Goal: Browse casually: Explore the website without a specific task or goal

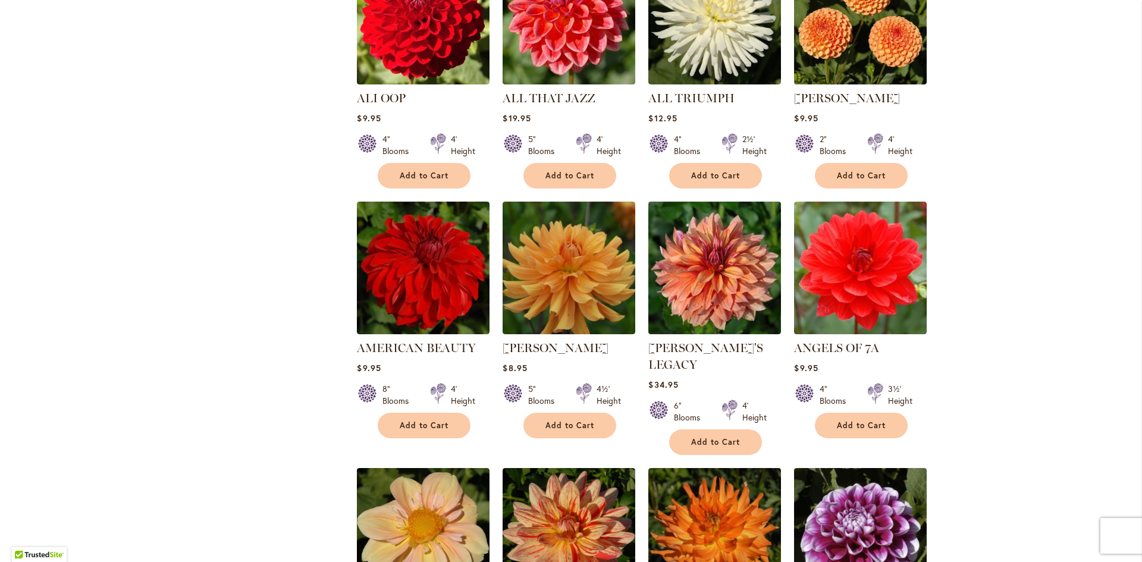
scroll to position [1011, 0]
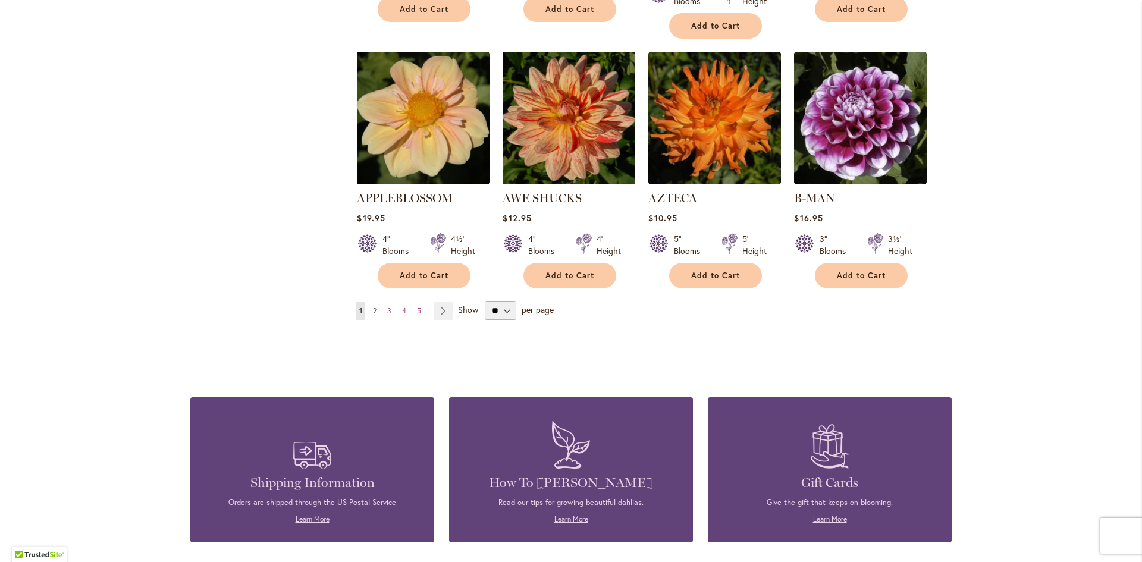
click at [373, 306] on span "2" at bounding box center [375, 310] width 4 height 9
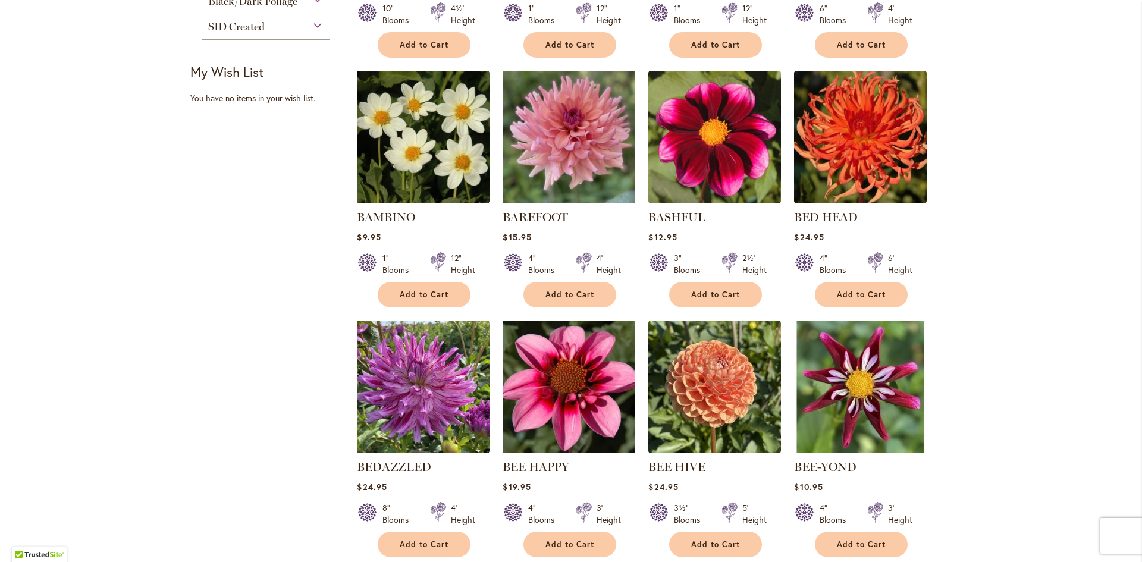
scroll to position [714, 0]
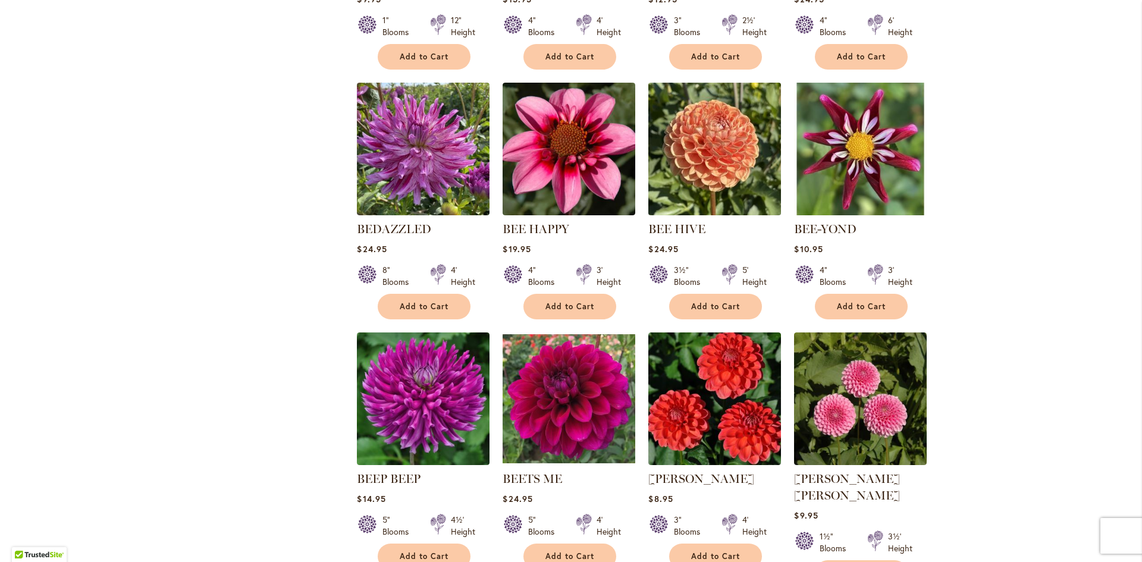
click at [701, 155] on img at bounding box center [714, 149] width 139 height 139
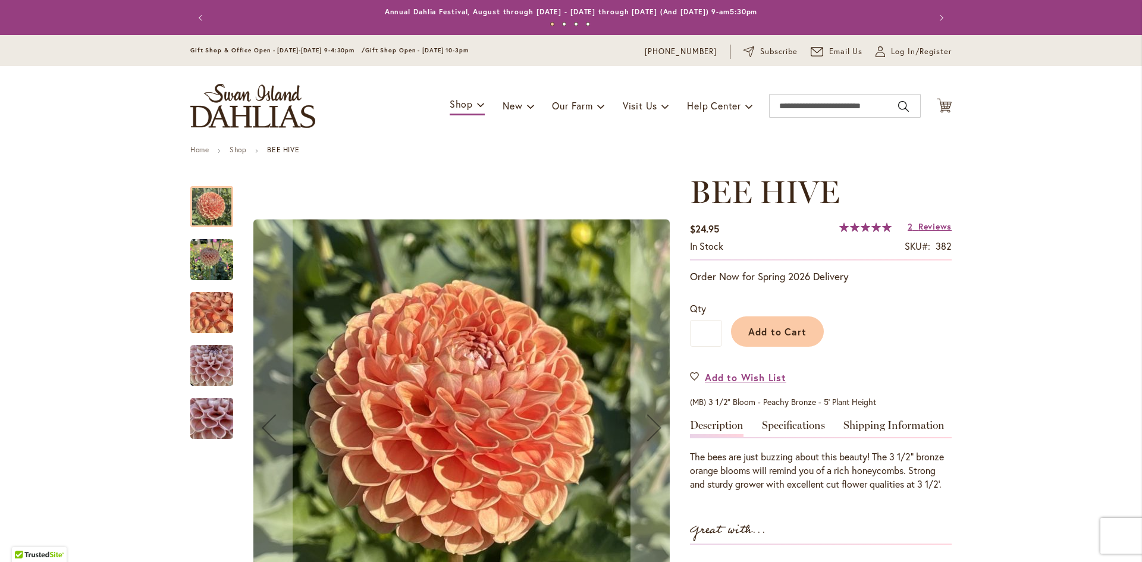
click at [198, 250] on img "BEE HIVE" at bounding box center [211, 260] width 43 height 43
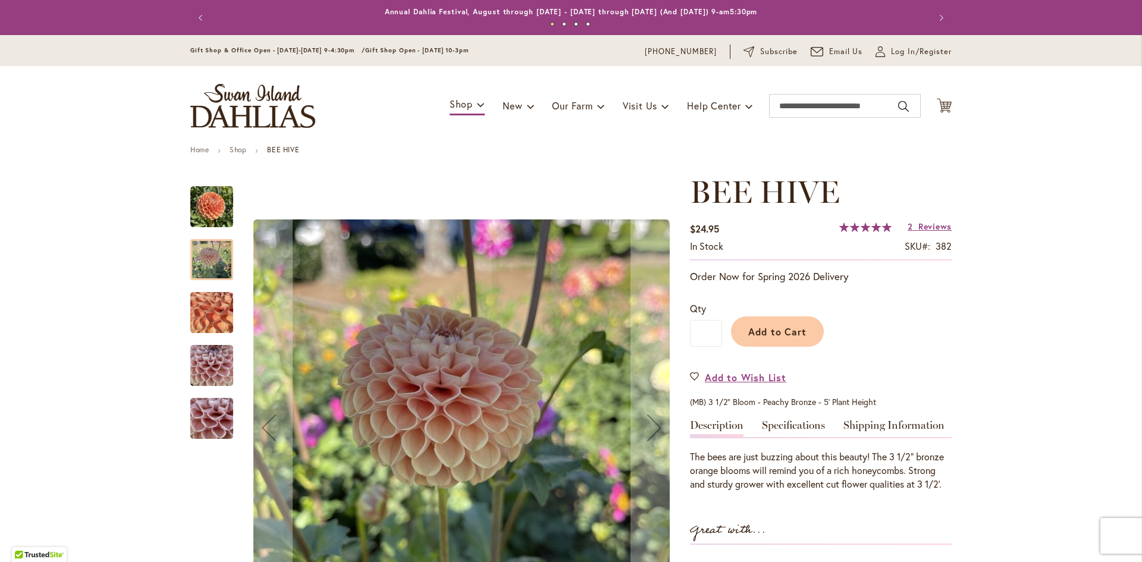
click at [212, 315] on img "BEE HIVE" at bounding box center [212, 313] width 86 height 64
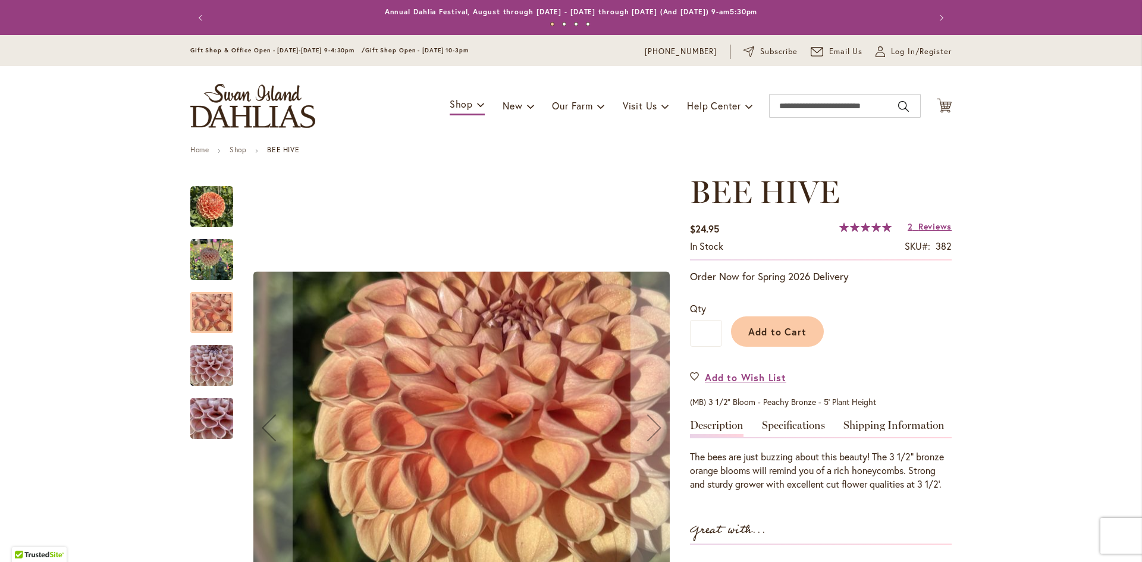
click at [219, 363] on img "BEE HIVE" at bounding box center [211, 365] width 43 height 57
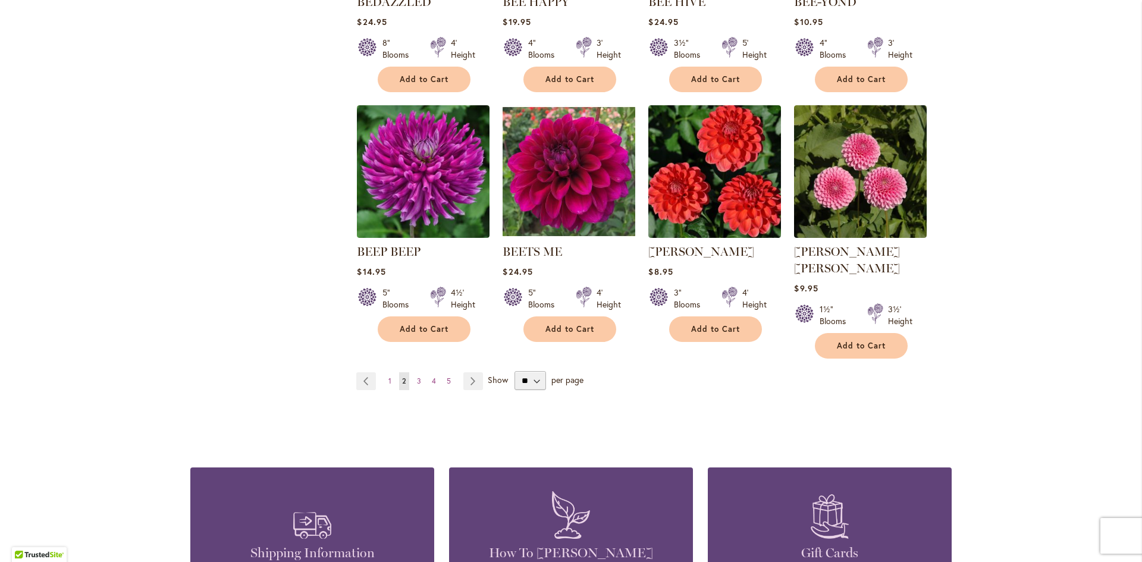
scroll to position [952, 0]
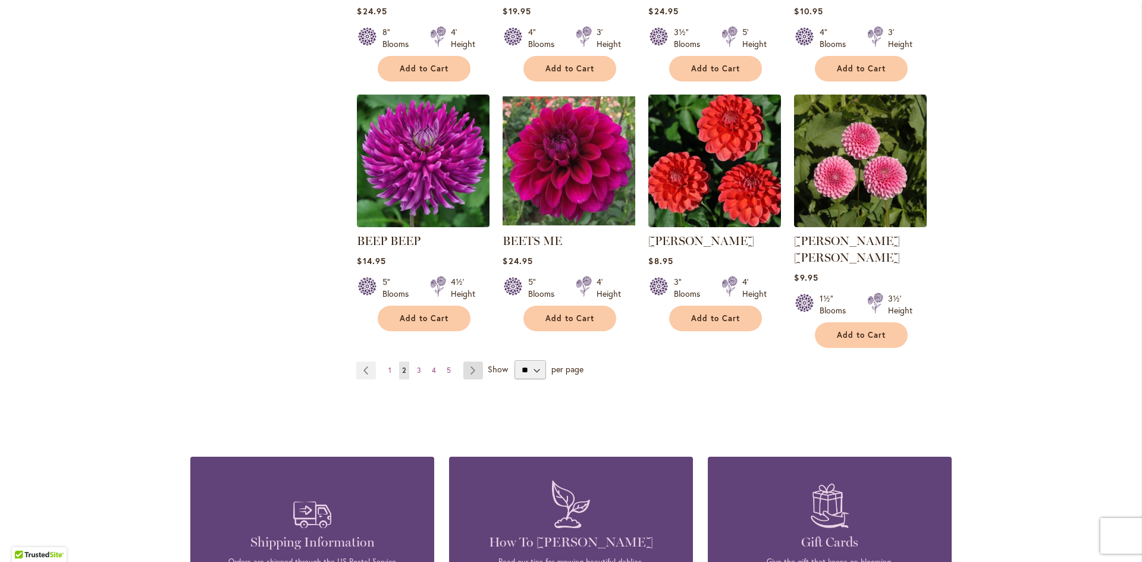
click at [467, 362] on link "Page Next" at bounding box center [473, 371] width 20 height 18
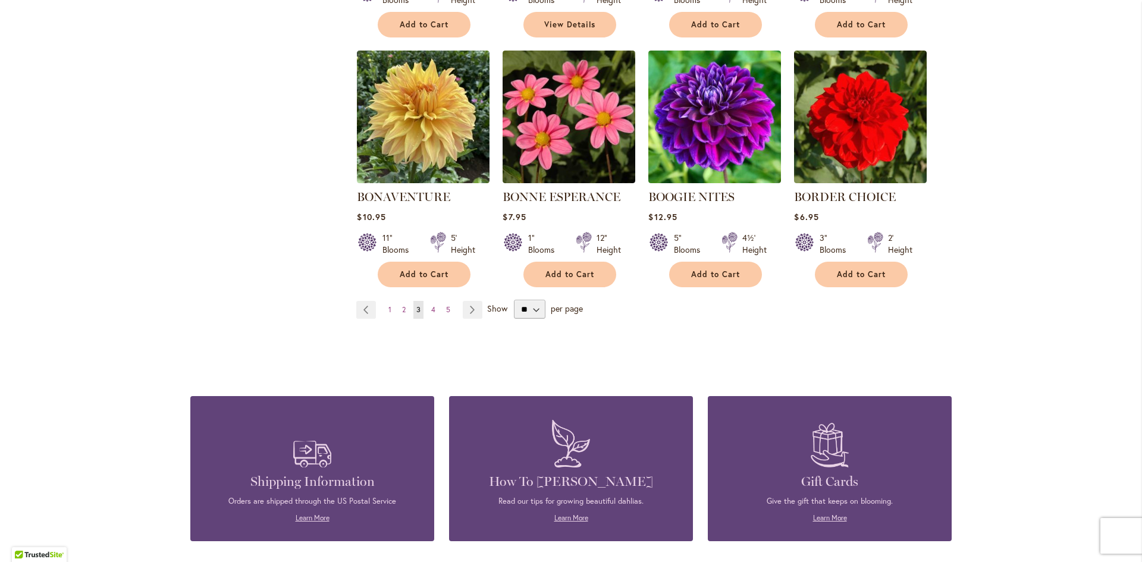
scroll to position [1130, 0]
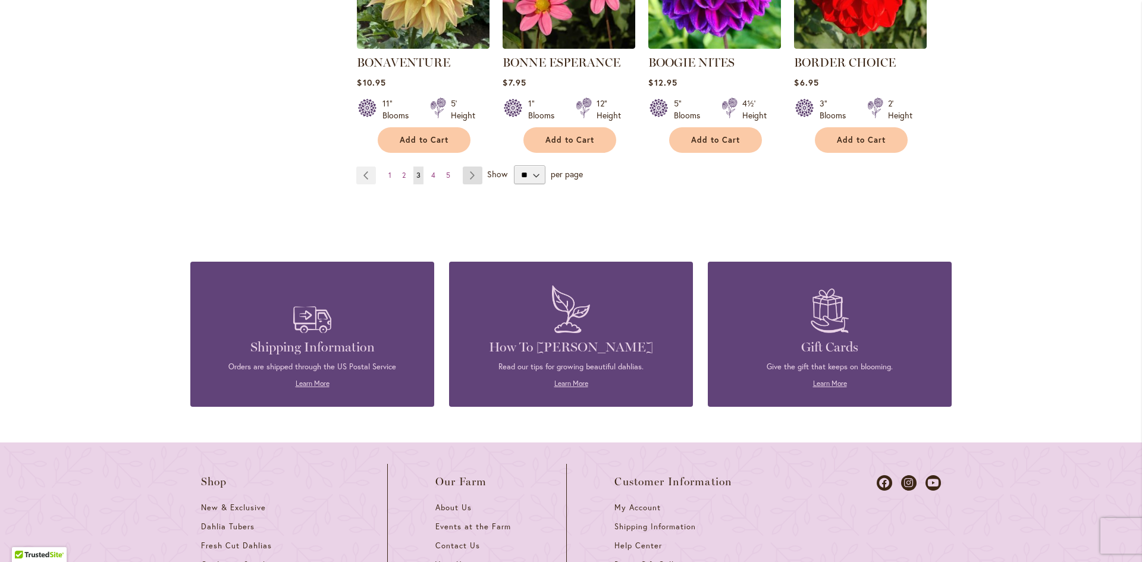
click at [467, 170] on link "Page Next" at bounding box center [473, 176] width 20 height 18
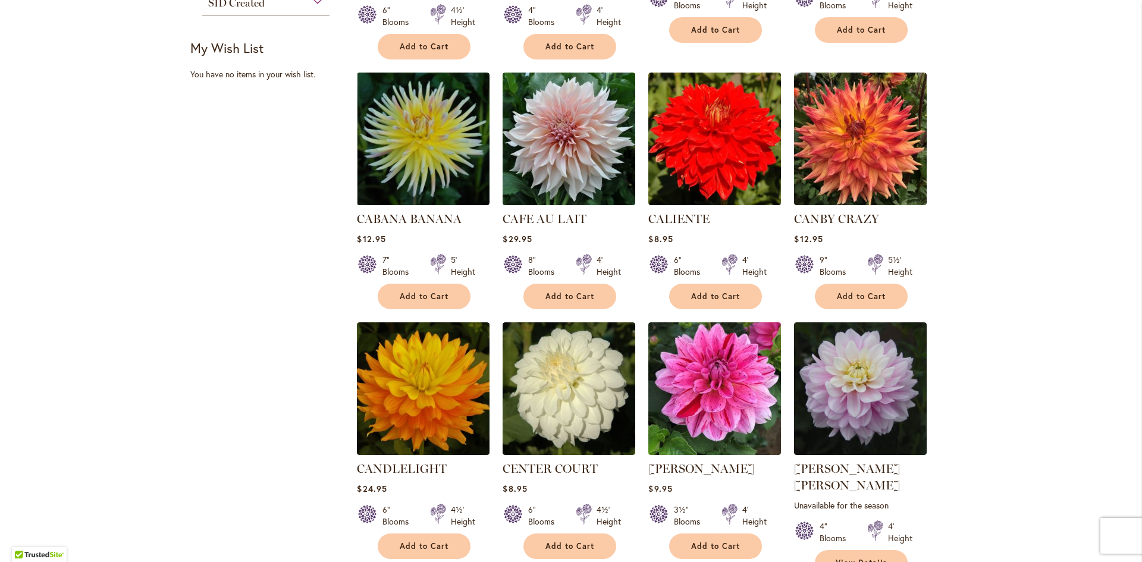
scroll to position [1011, 0]
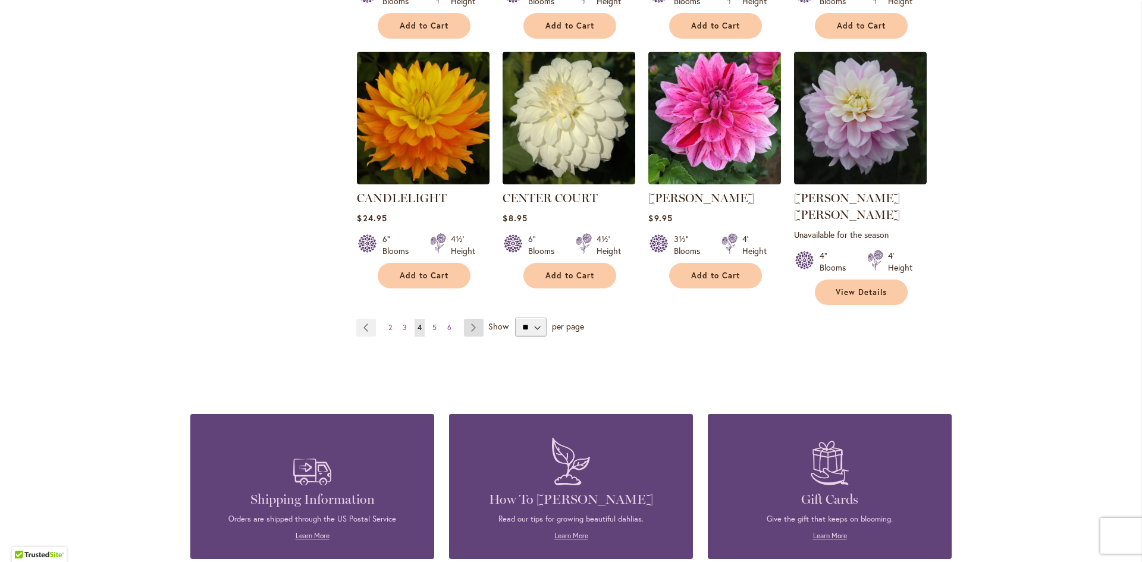
click at [472, 319] on link "Page Next" at bounding box center [474, 328] width 20 height 18
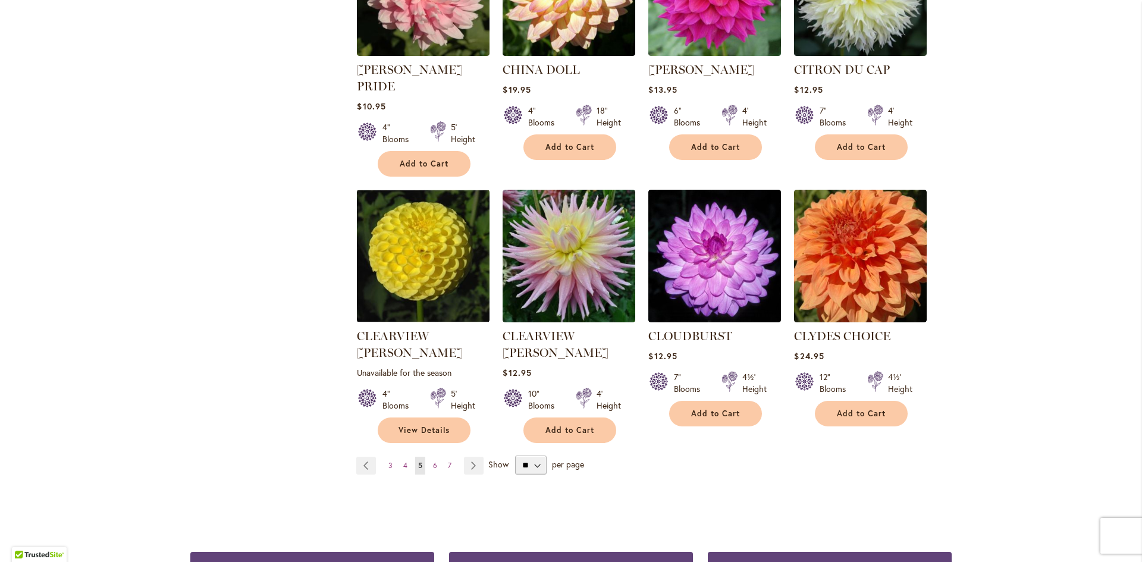
scroll to position [892, 0]
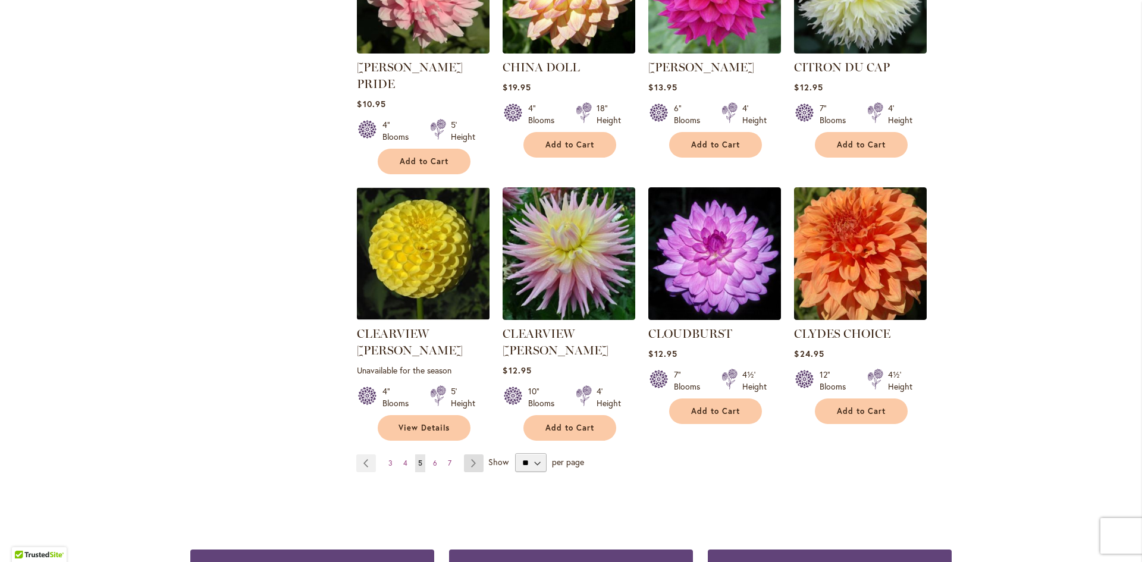
click at [469, 455] on link "Page Next" at bounding box center [474, 464] width 20 height 18
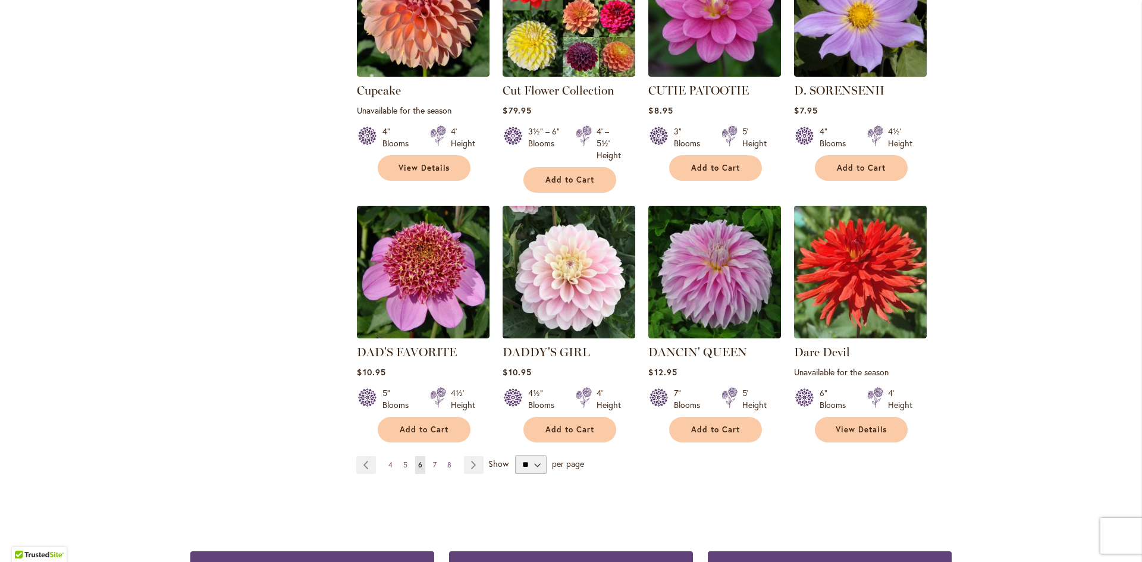
scroll to position [952, 0]
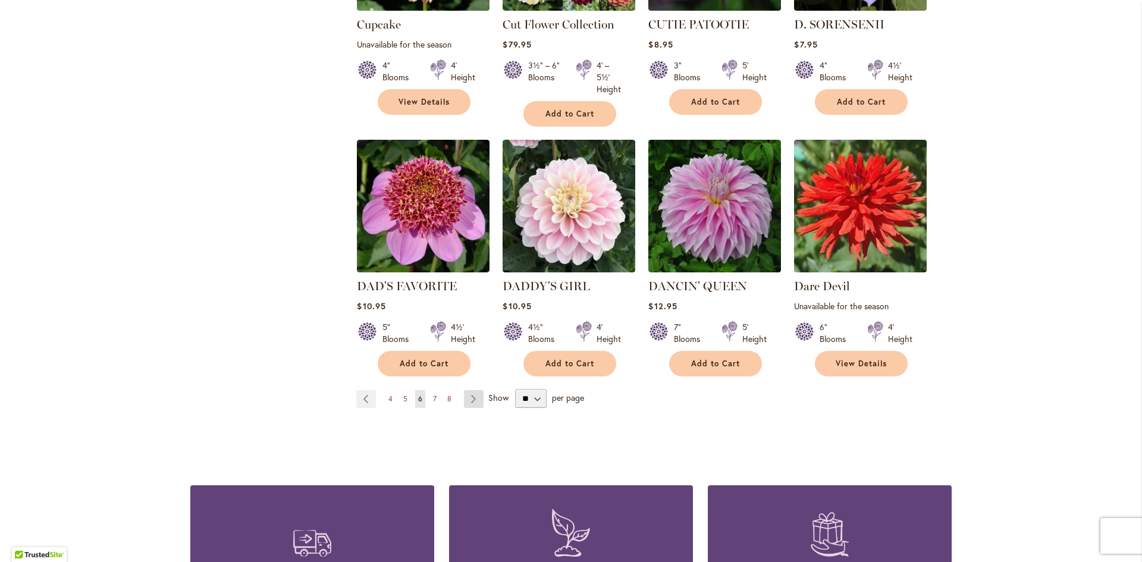
click at [465, 390] on link "Page Next" at bounding box center [474, 399] width 20 height 18
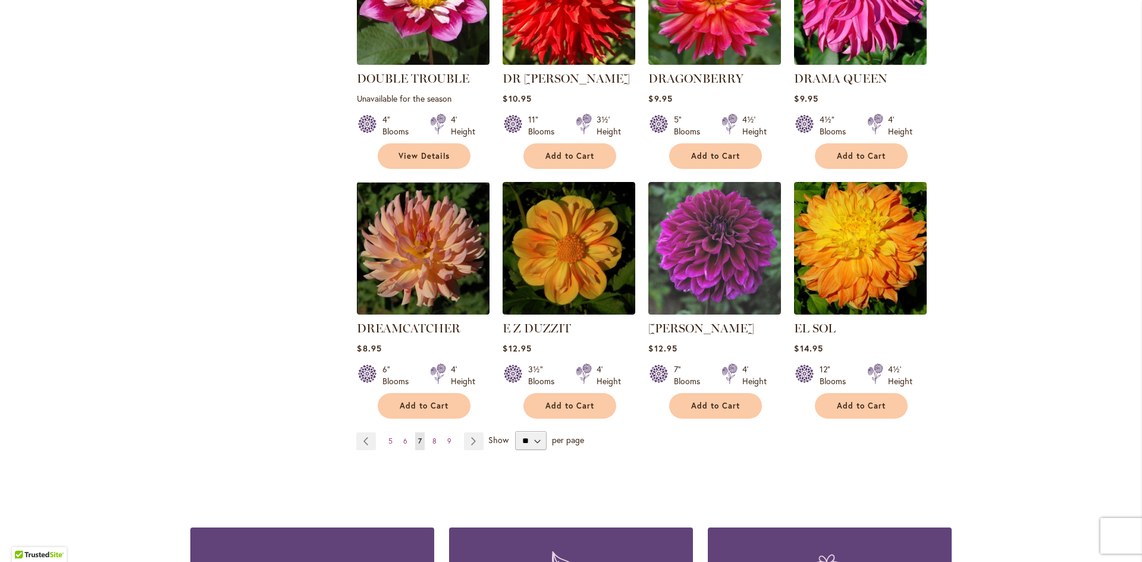
scroll to position [952, 0]
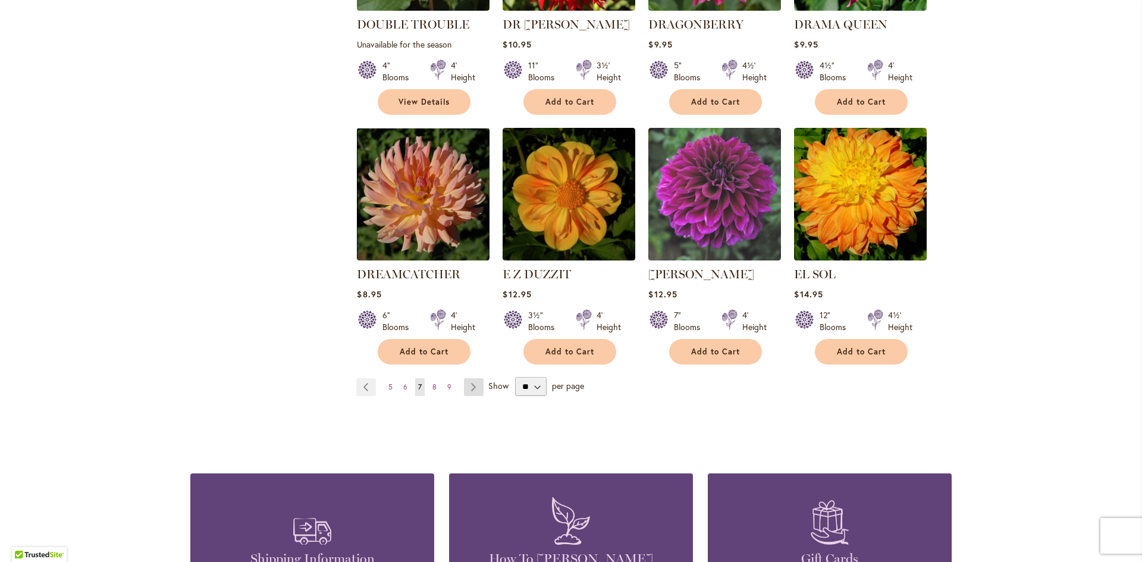
click at [471, 378] on link "Page Next" at bounding box center [474, 387] width 20 height 18
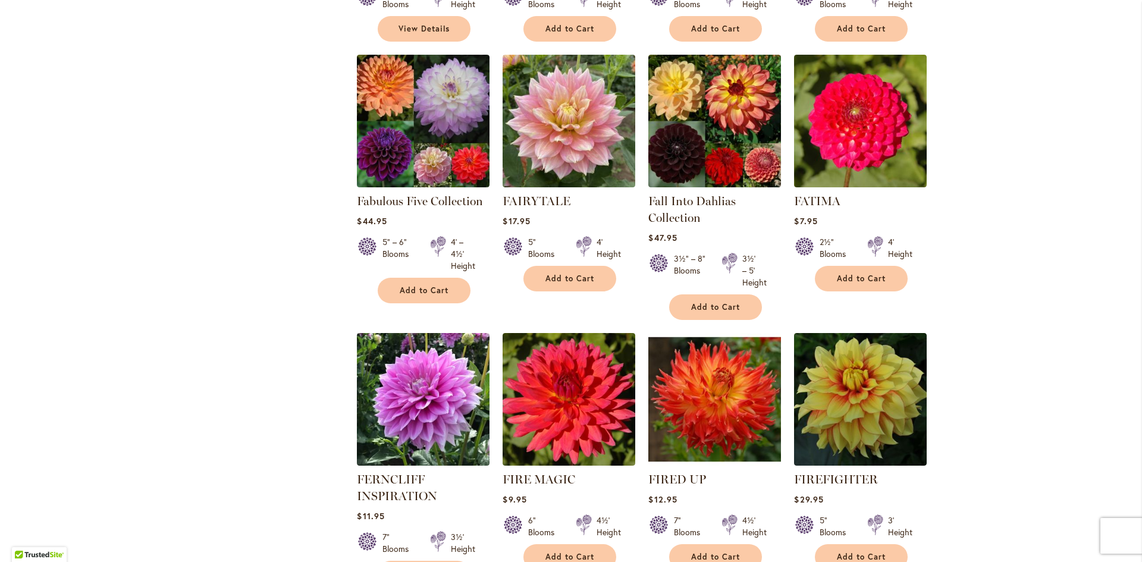
scroll to position [1071, 0]
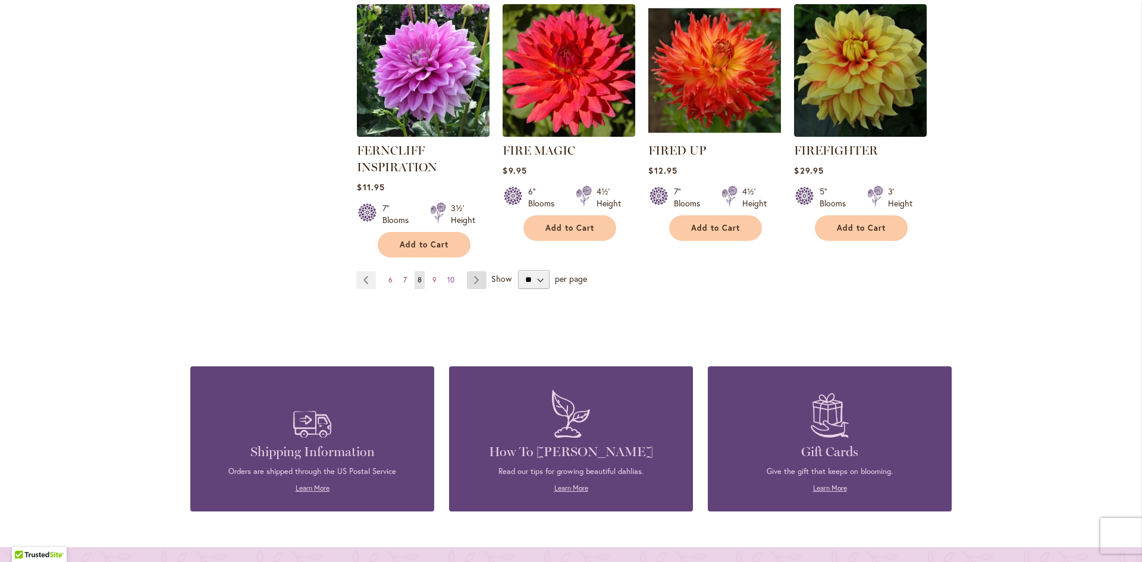
click at [477, 283] on link "Page Next" at bounding box center [477, 280] width 20 height 18
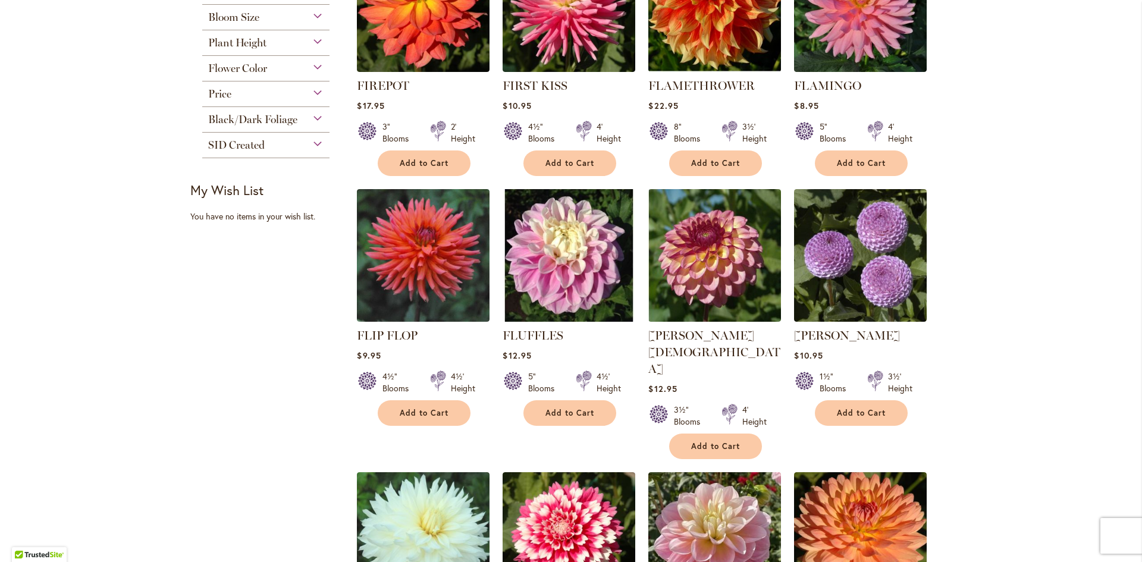
scroll to position [535, 0]
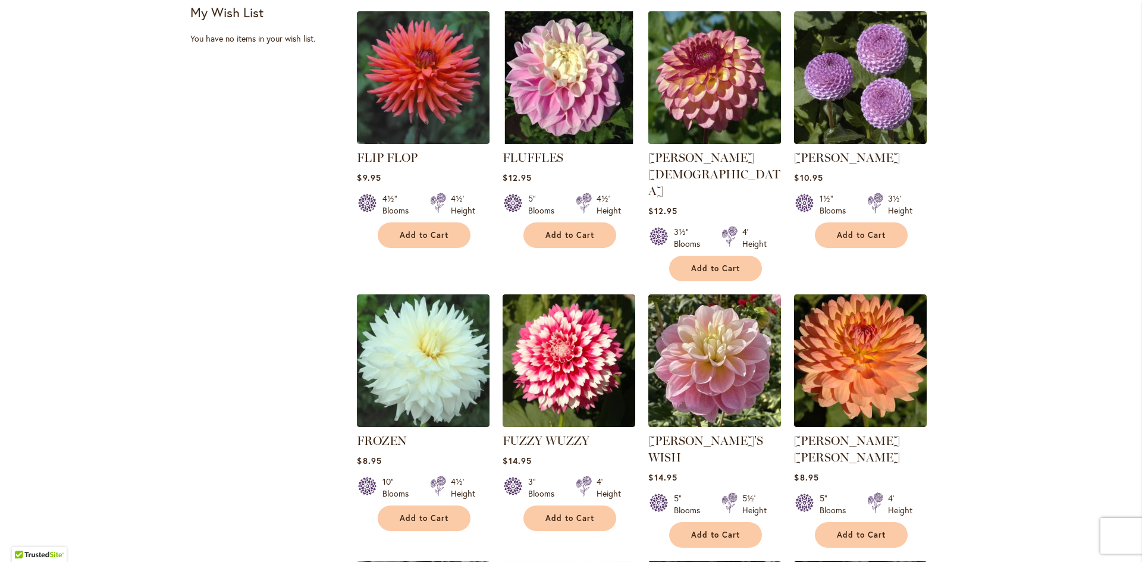
click at [713, 72] on img at bounding box center [714, 77] width 139 height 139
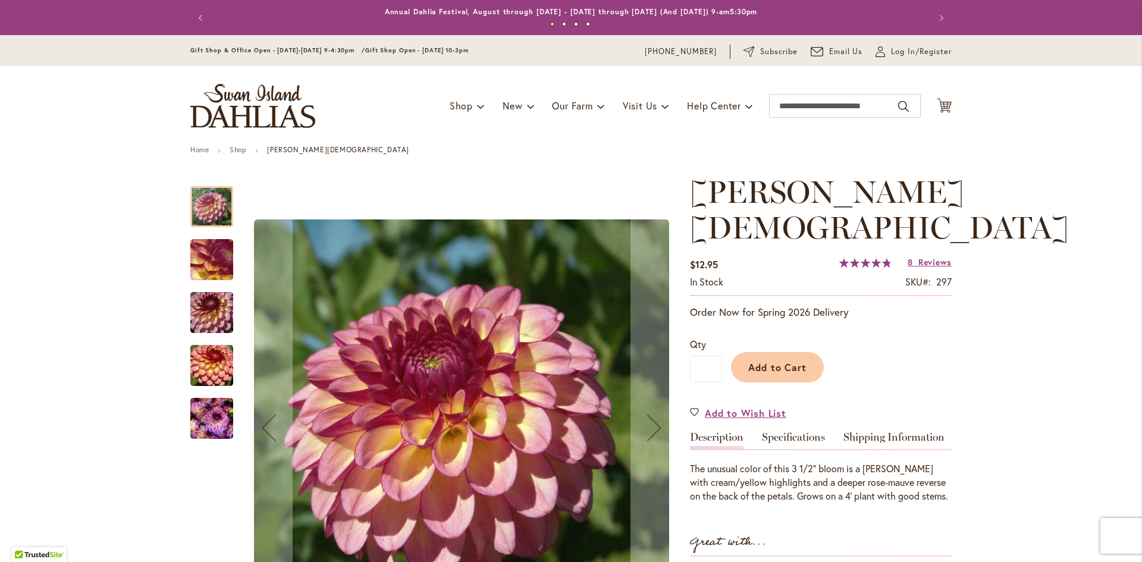
click at [211, 381] on img "Foxy Lady" at bounding box center [212, 365] width 86 height 57
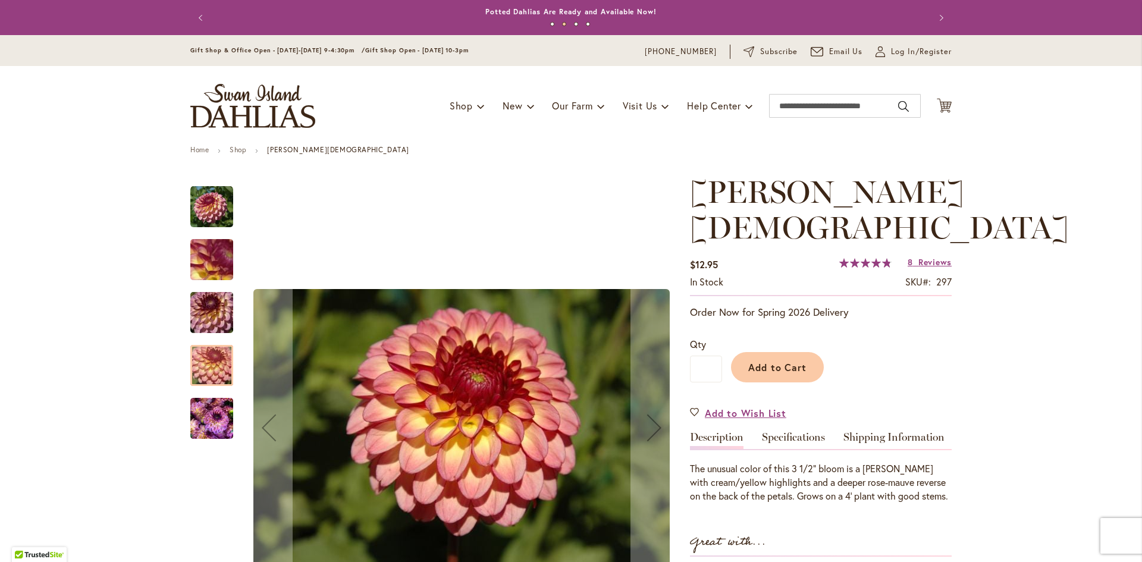
click at [210, 415] on img "Foxy Lady" at bounding box center [211, 418] width 43 height 57
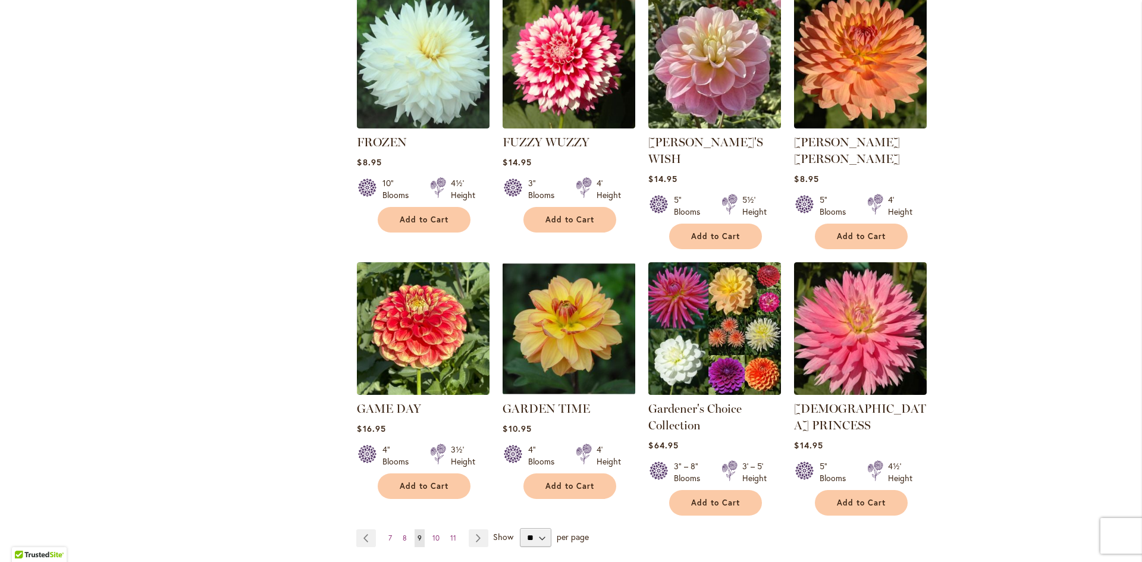
scroll to position [1011, 0]
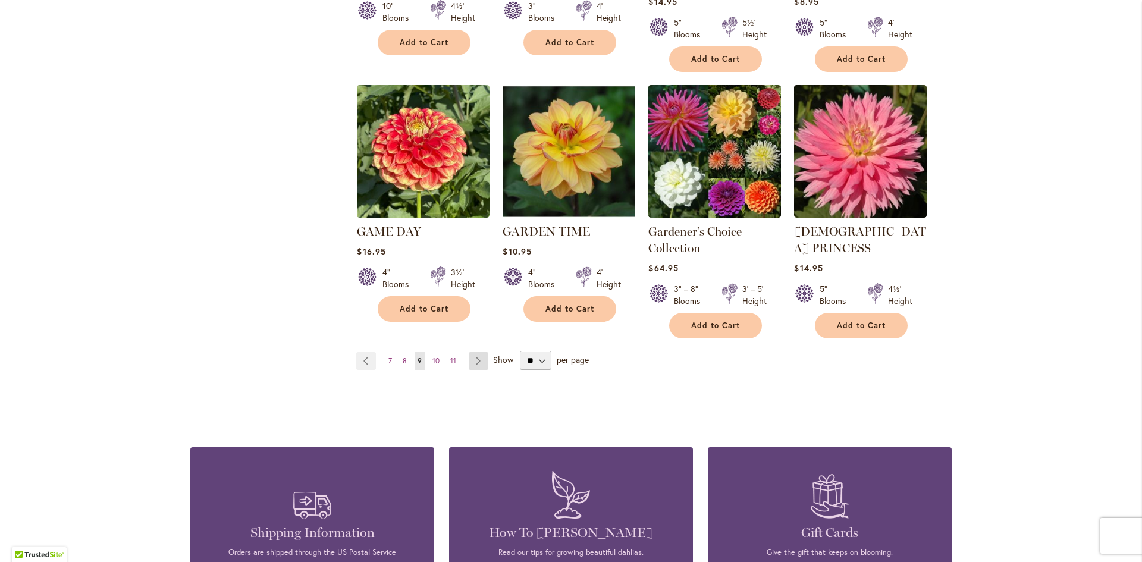
click at [471, 352] on link "Page Next" at bounding box center [479, 361] width 20 height 18
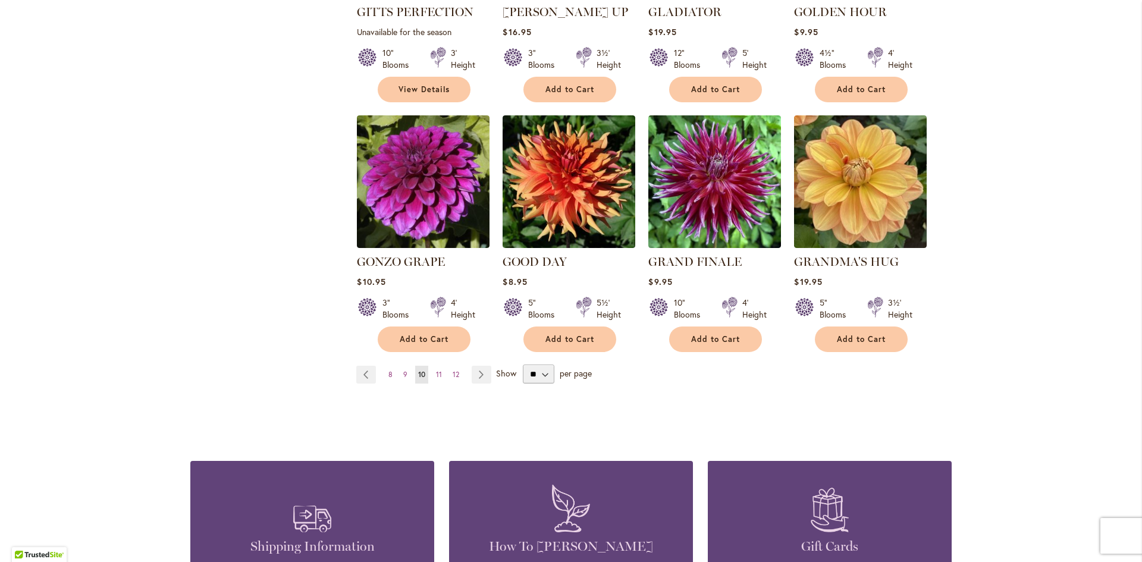
scroll to position [1130, 0]
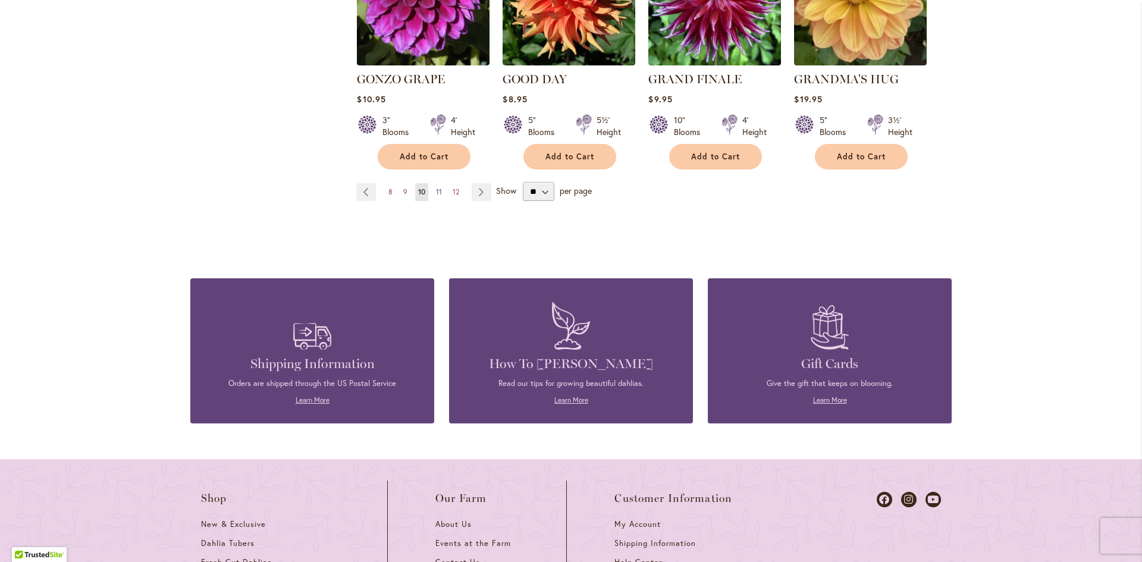
click at [436, 187] on span "11" at bounding box center [439, 191] width 6 height 9
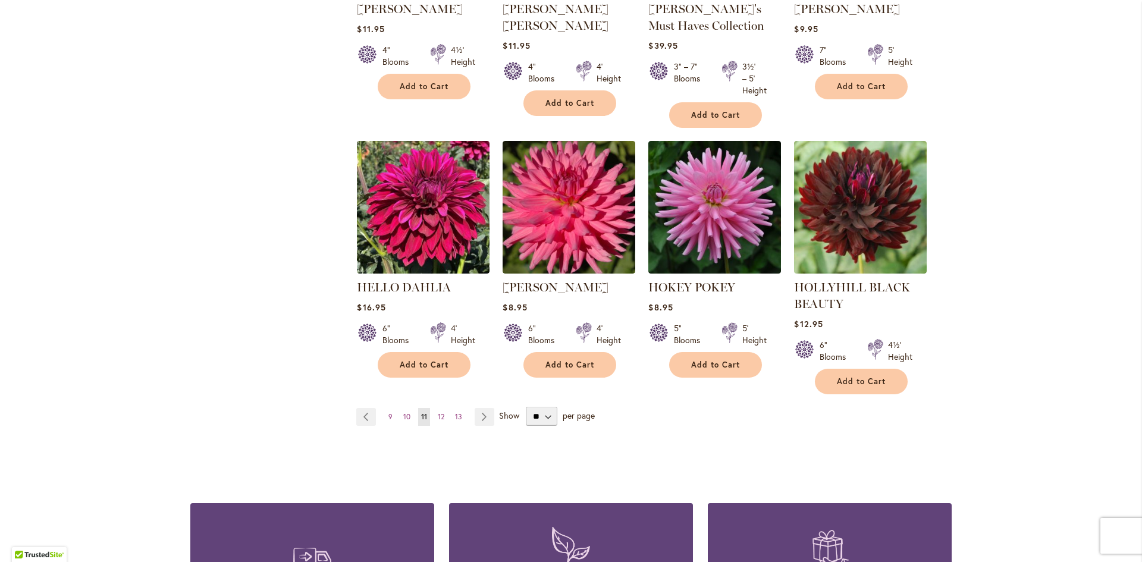
scroll to position [952, 0]
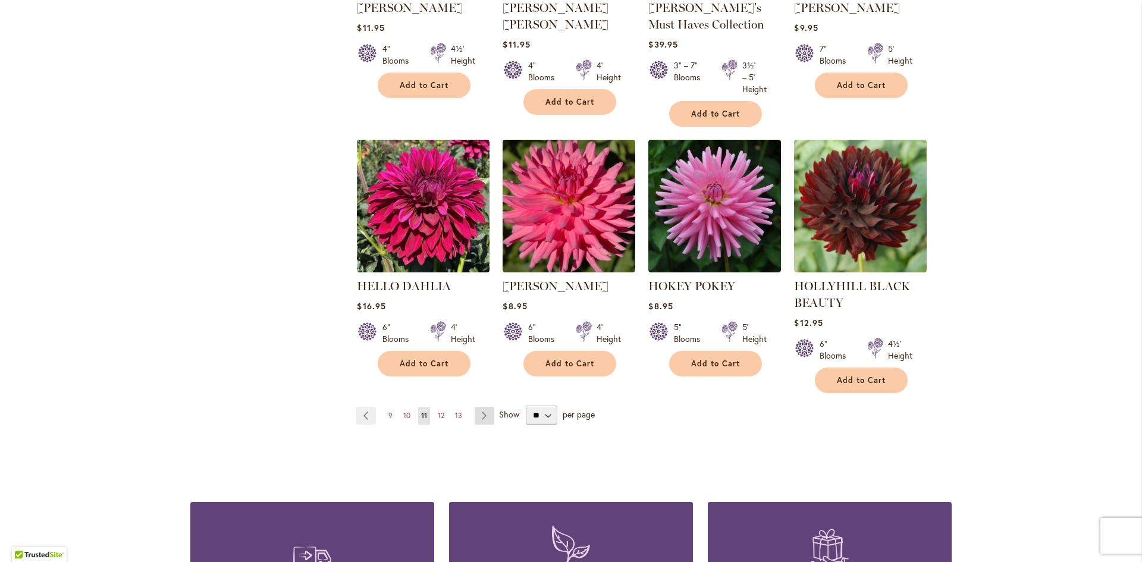
click at [480, 415] on link "Page Next" at bounding box center [485, 416] width 20 height 18
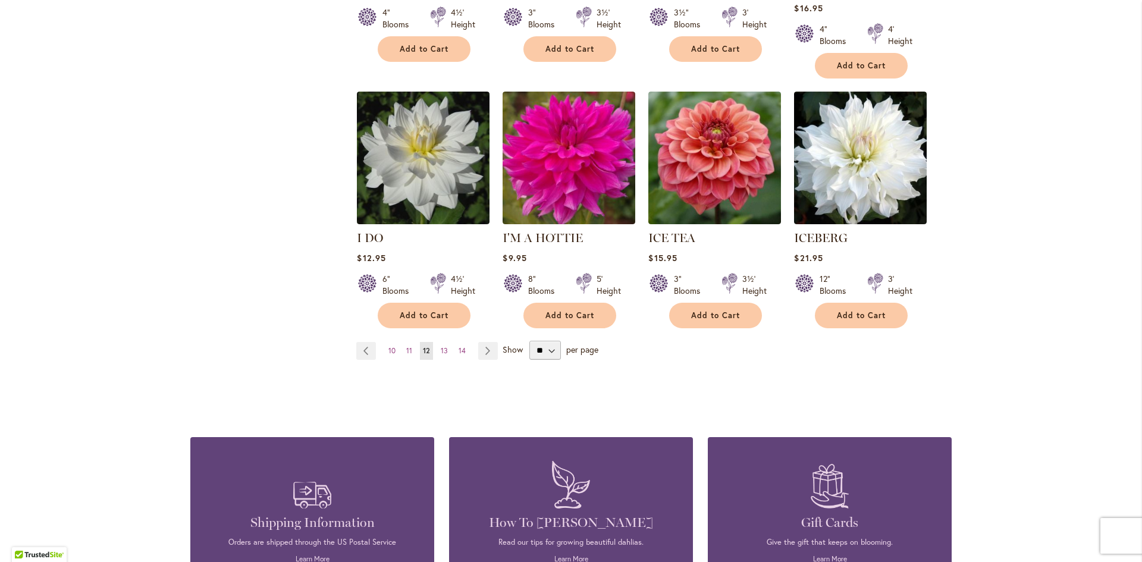
scroll to position [1071, 0]
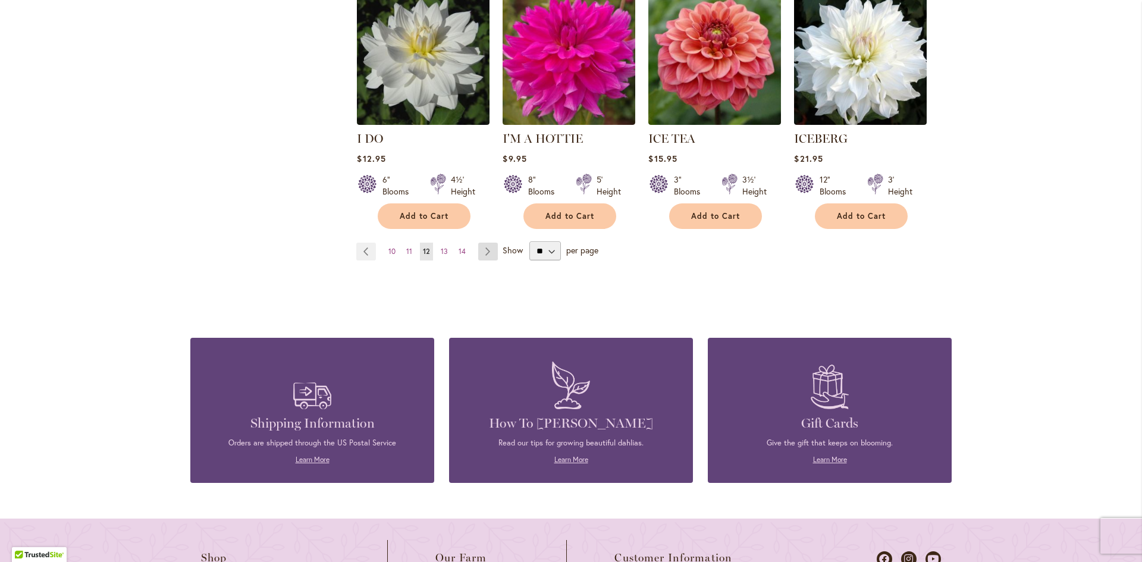
click at [487, 243] on link "Page Next" at bounding box center [488, 252] width 20 height 18
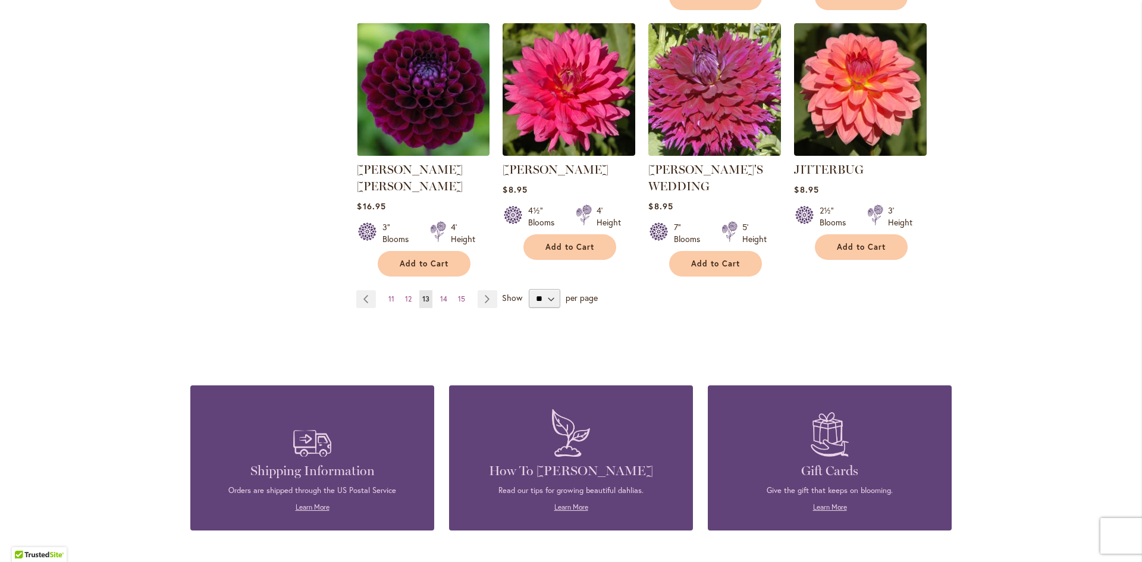
scroll to position [1130, 0]
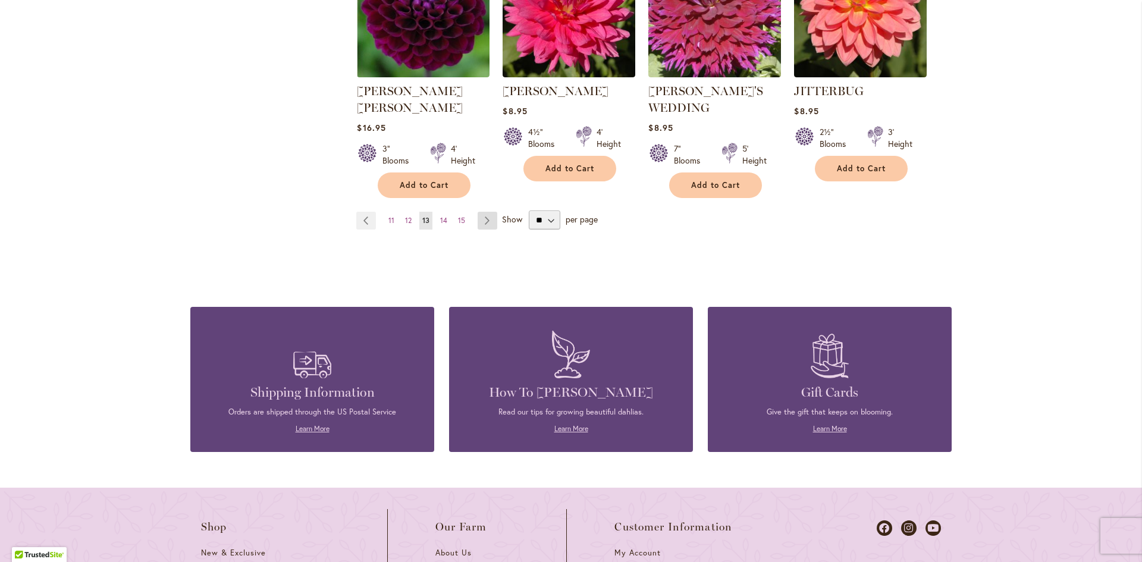
click at [481, 212] on link "Page Next" at bounding box center [488, 221] width 20 height 18
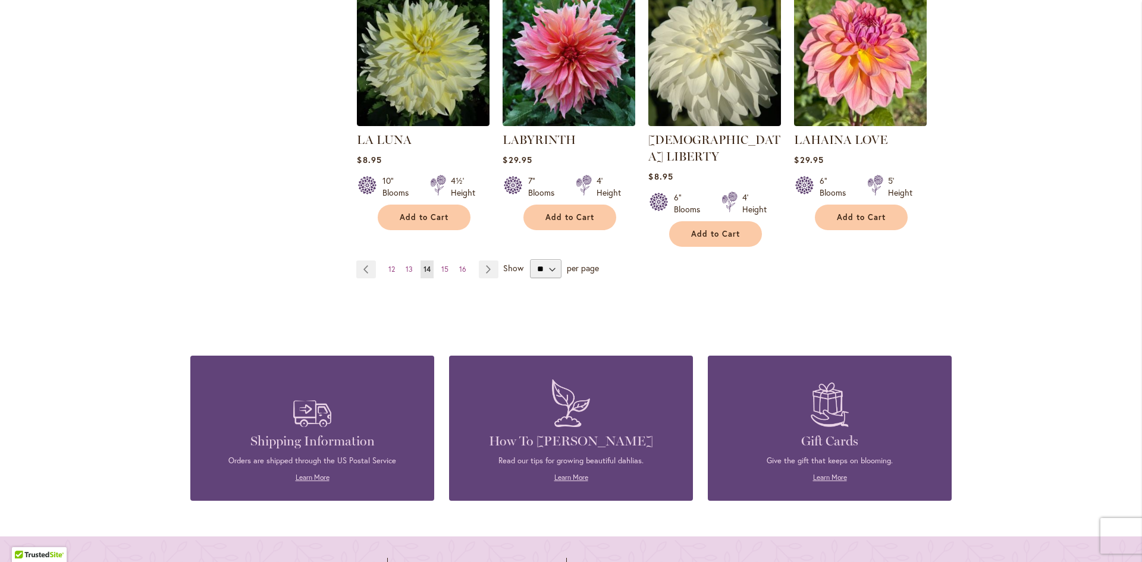
scroll to position [1071, 0]
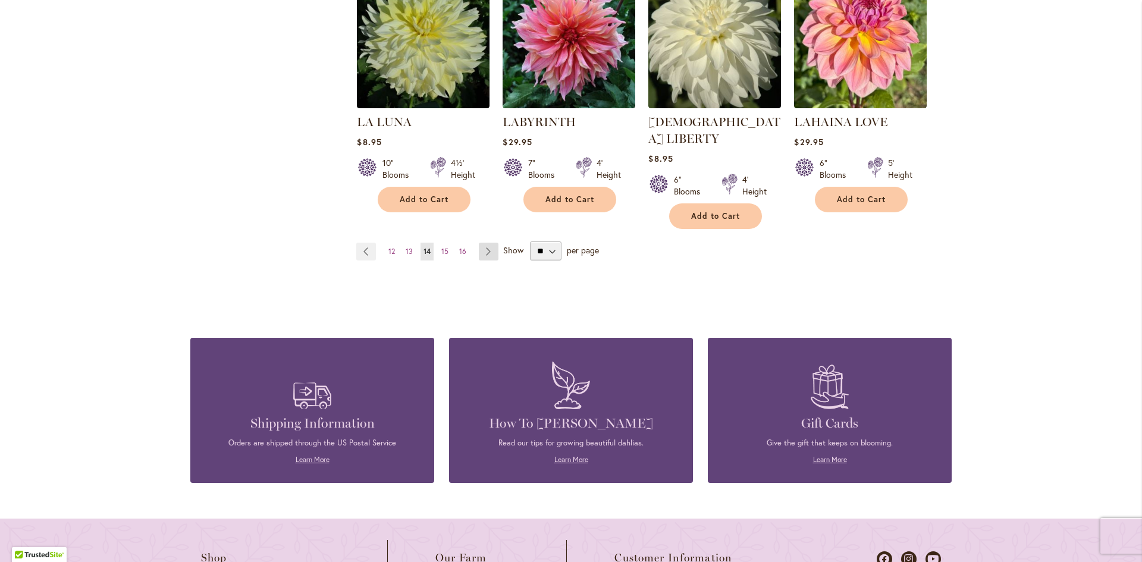
click at [485, 243] on link "Page Next" at bounding box center [489, 252] width 20 height 18
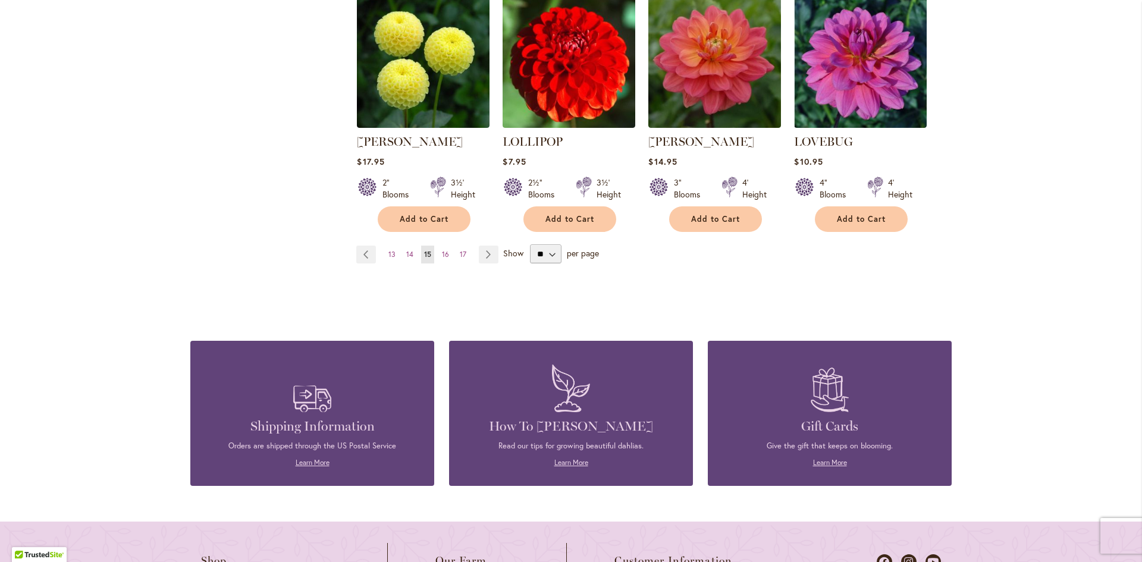
scroll to position [1011, 0]
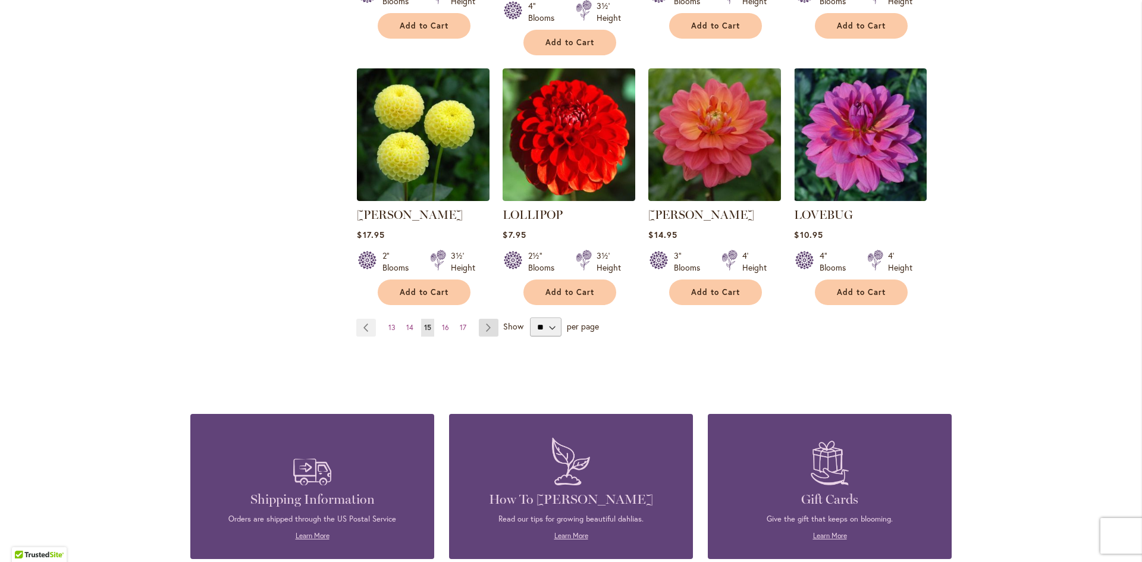
click at [484, 319] on link "Page Next" at bounding box center [489, 328] width 20 height 18
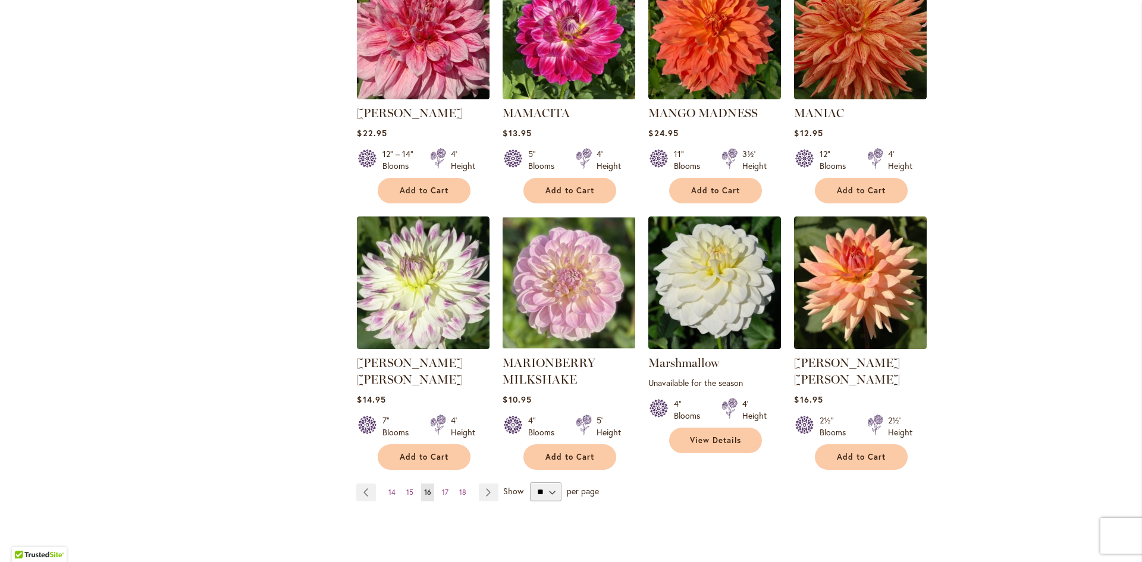
scroll to position [1011, 0]
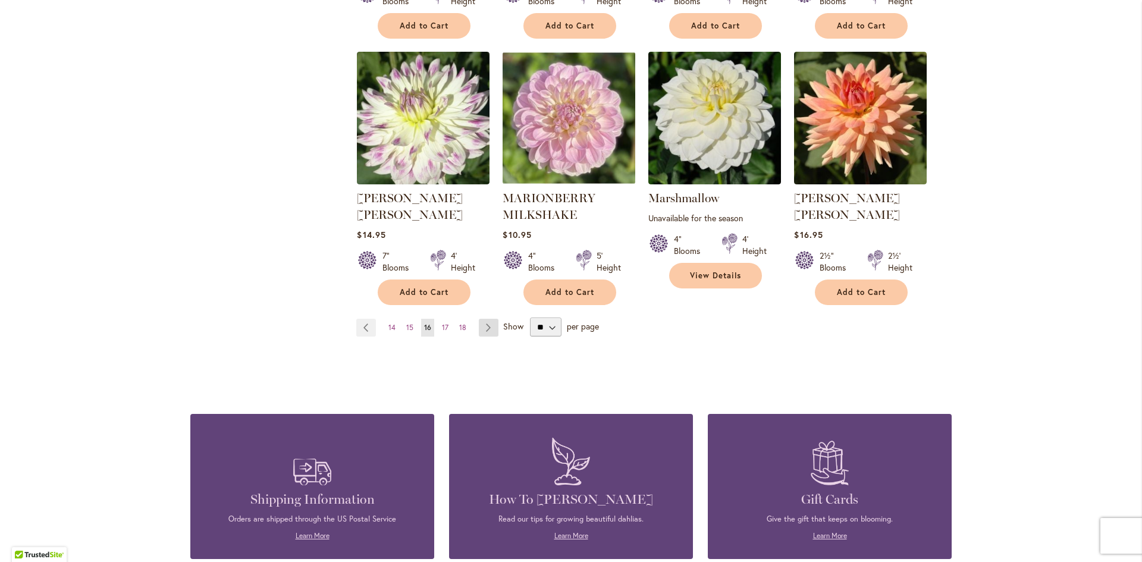
click at [491, 319] on link "Page Next" at bounding box center [489, 328] width 20 height 18
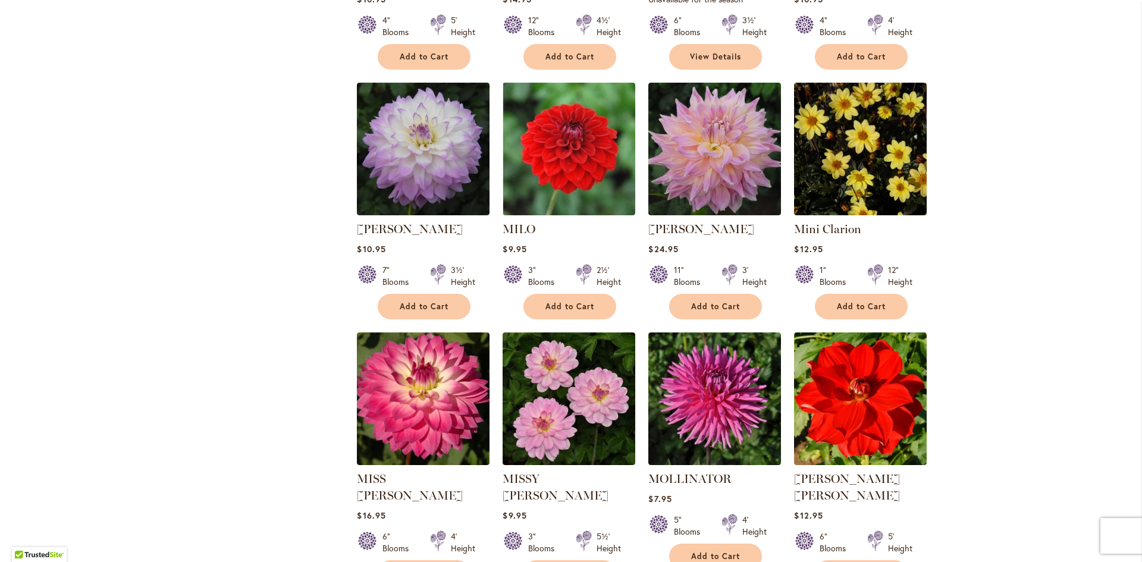
scroll to position [1011, 0]
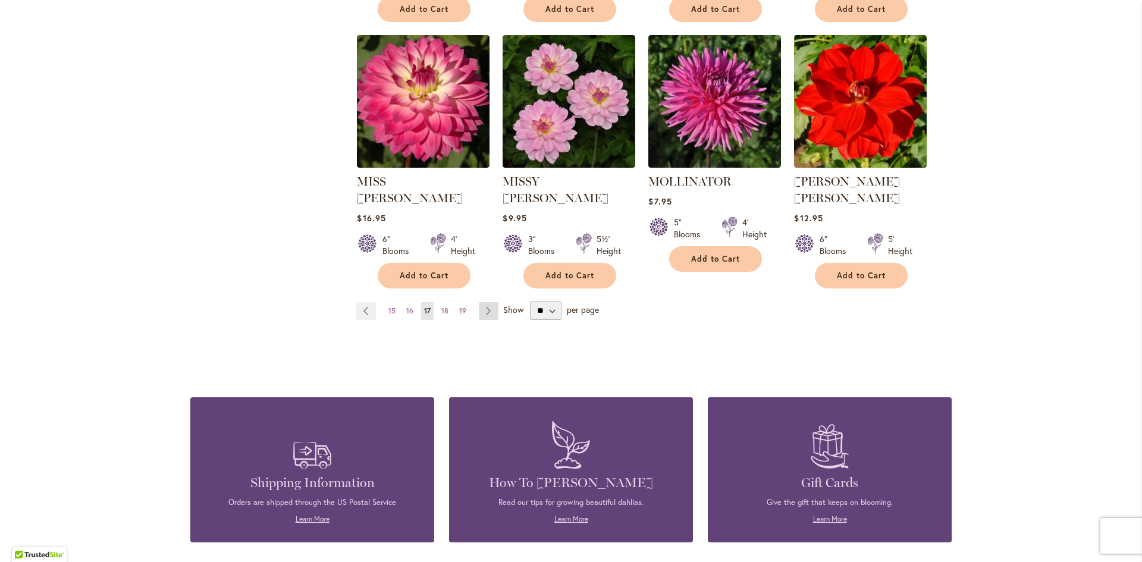
click at [487, 302] on link "Page Next" at bounding box center [489, 311] width 20 height 18
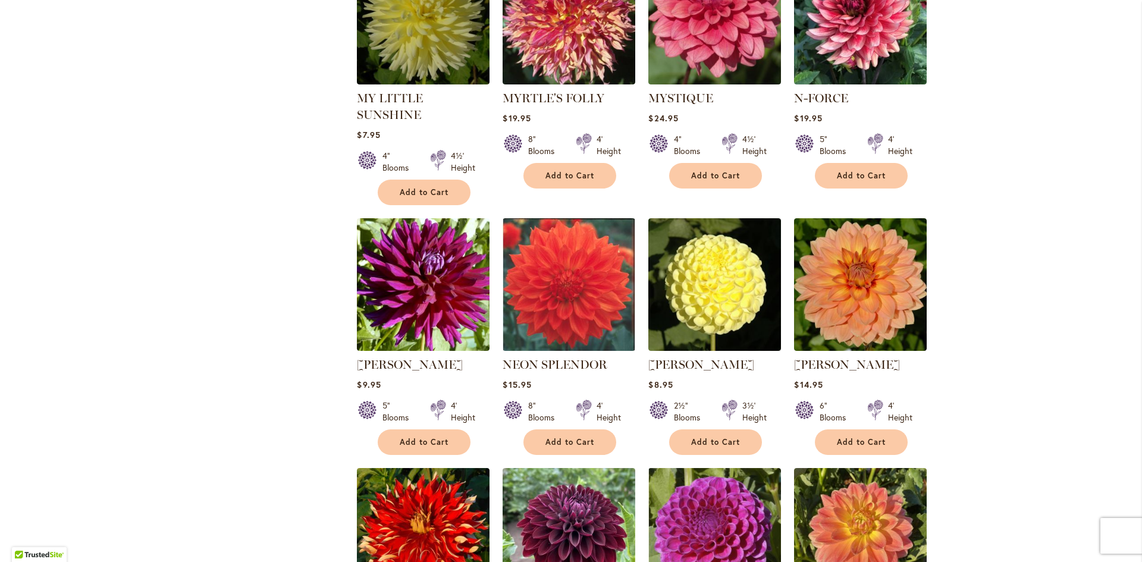
scroll to position [892, 0]
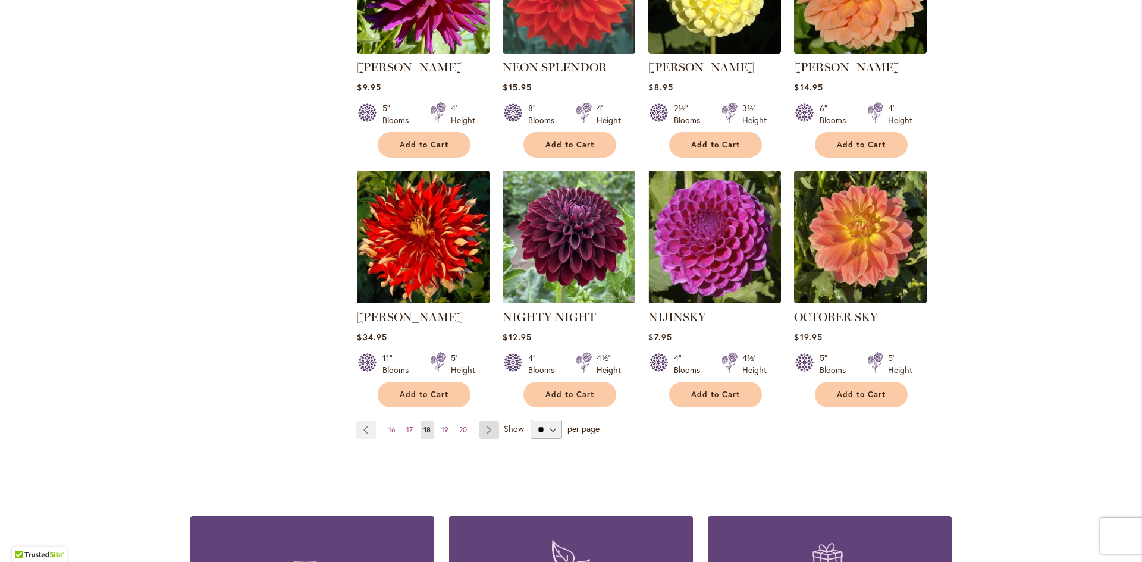
click at [484, 421] on link "Page Next" at bounding box center [489, 430] width 20 height 18
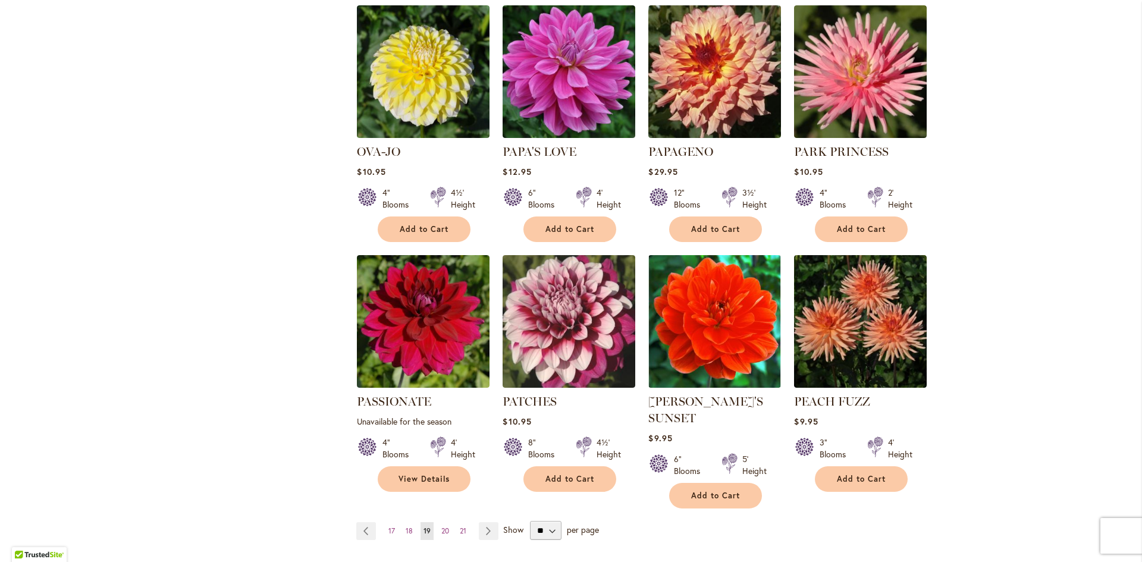
scroll to position [1011, 0]
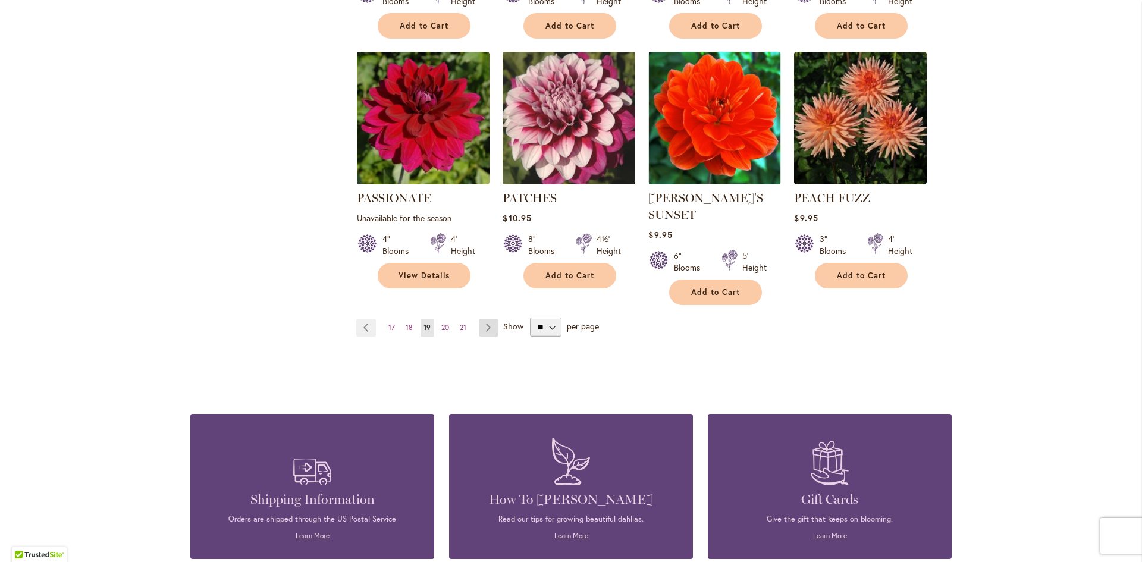
click at [479, 319] on link "Page Next" at bounding box center [489, 328] width 20 height 18
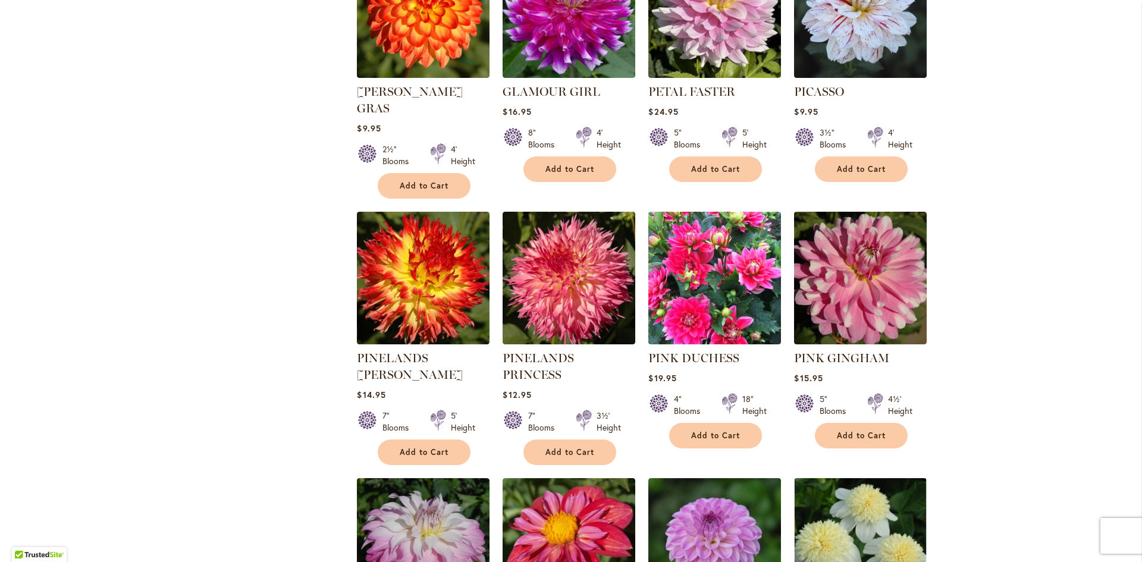
scroll to position [892, 0]
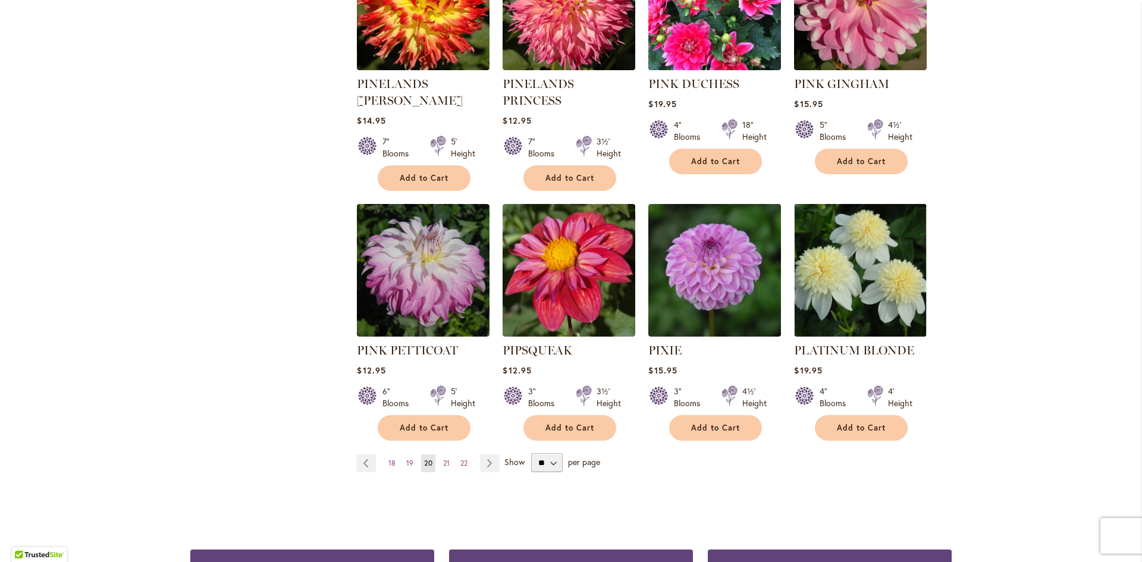
click at [496, 455] on ul "Page Previous Page 18 Page 19 You're currently reading page 20 Page 21 Page 22 …" at bounding box center [430, 464] width 148 height 18
click at [486, 455] on link "Page Next" at bounding box center [490, 464] width 20 height 18
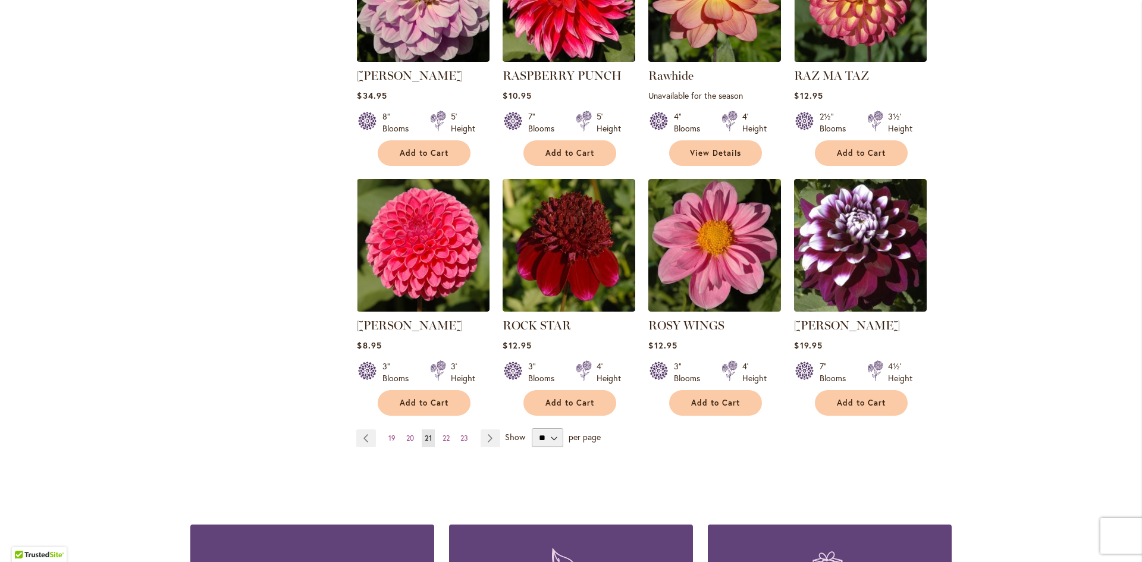
scroll to position [1130, 0]
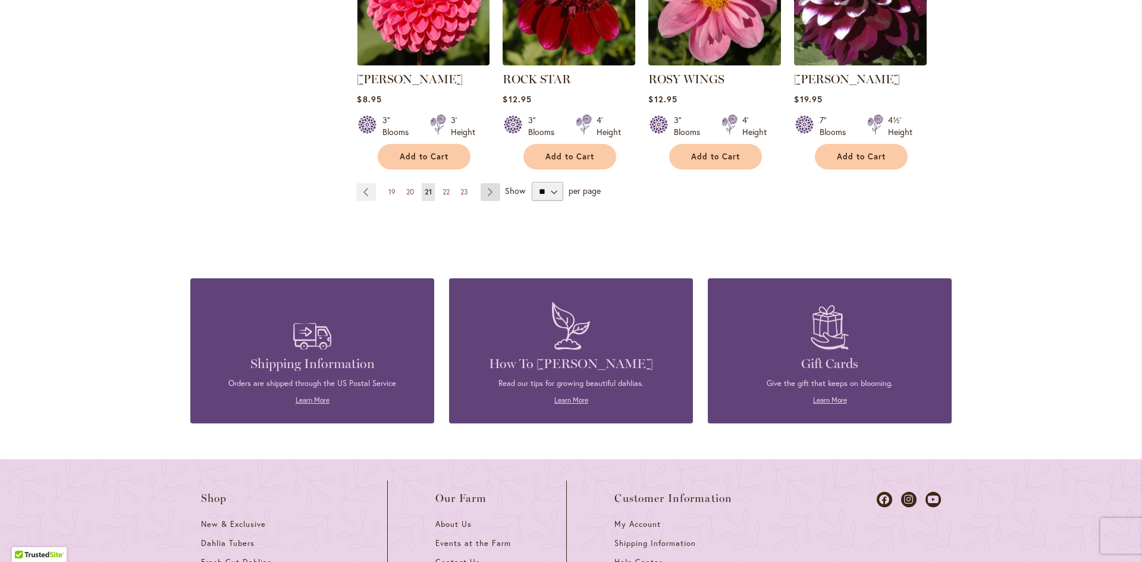
click at [492, 185] on link "Page Next" at bounding box center [491, 192] width 20 height 18
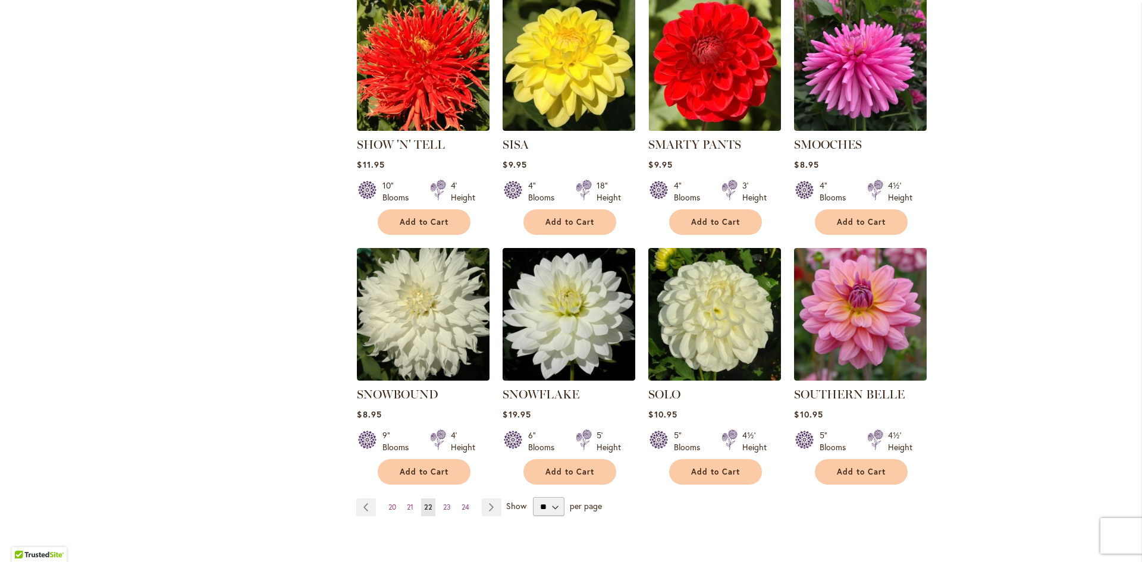
scroll to position [892, 0]
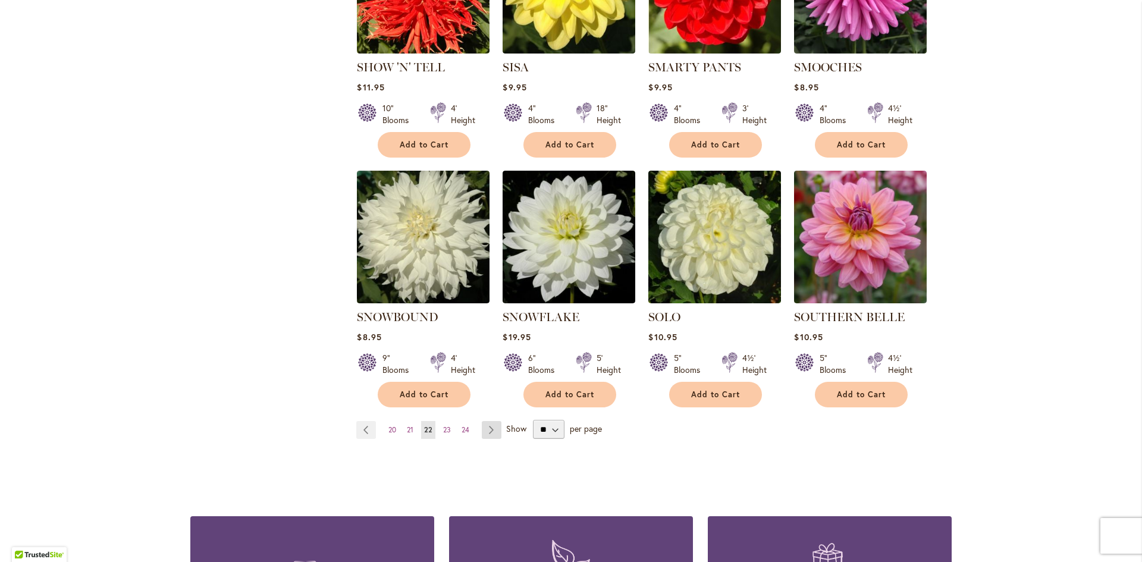
click at [488, 421] on link "Page Next" at bounding box center [492, 430] width 20 height 18
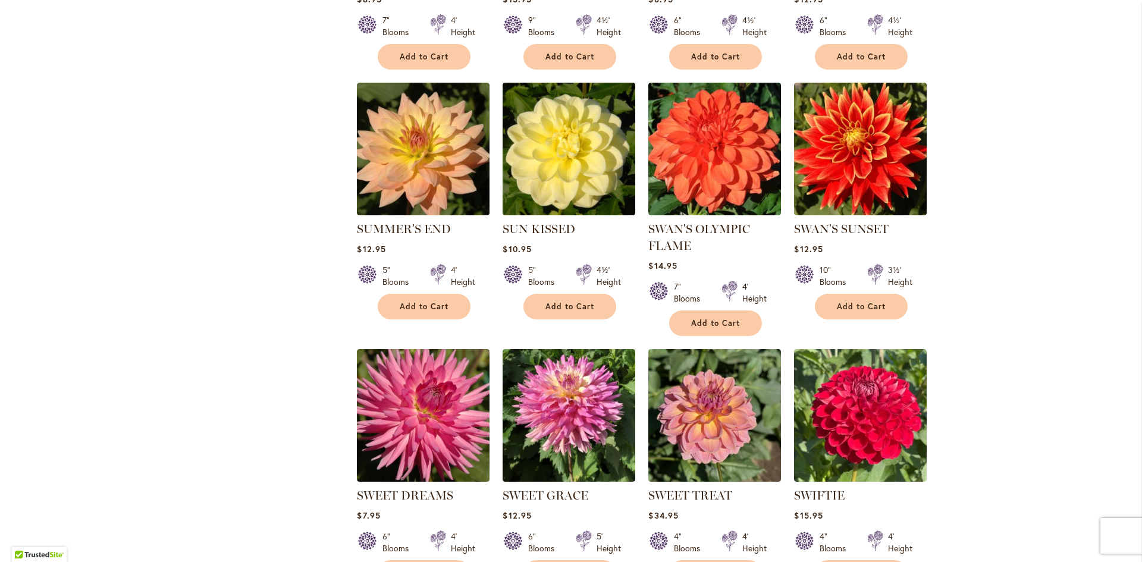
scroll to position [1071, 0]
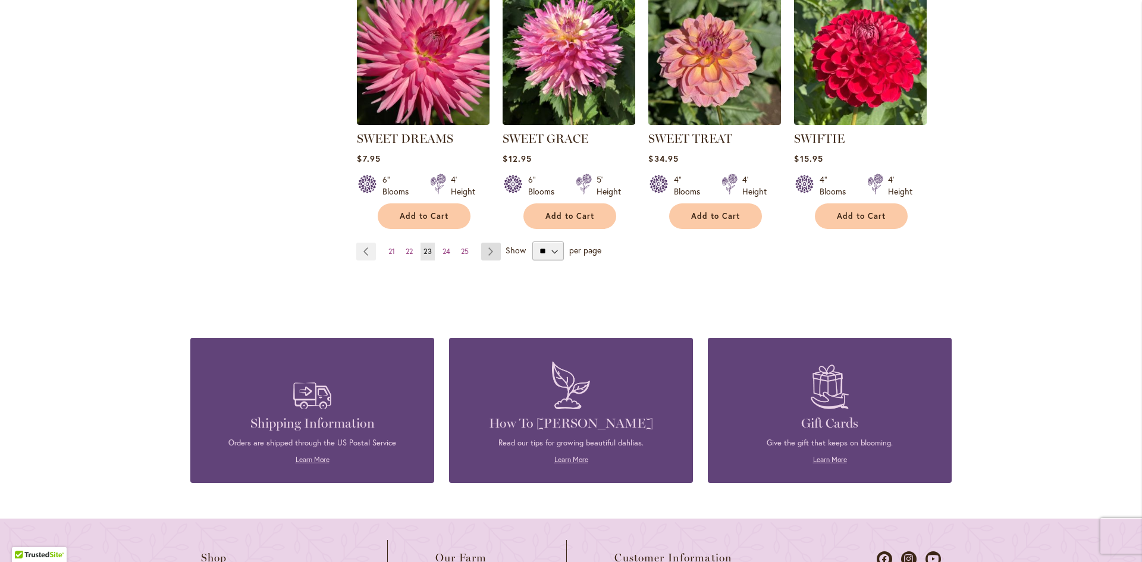
click at [486, 251] on link "Page Next" at bounding box center [491, 252] width 20 height 18
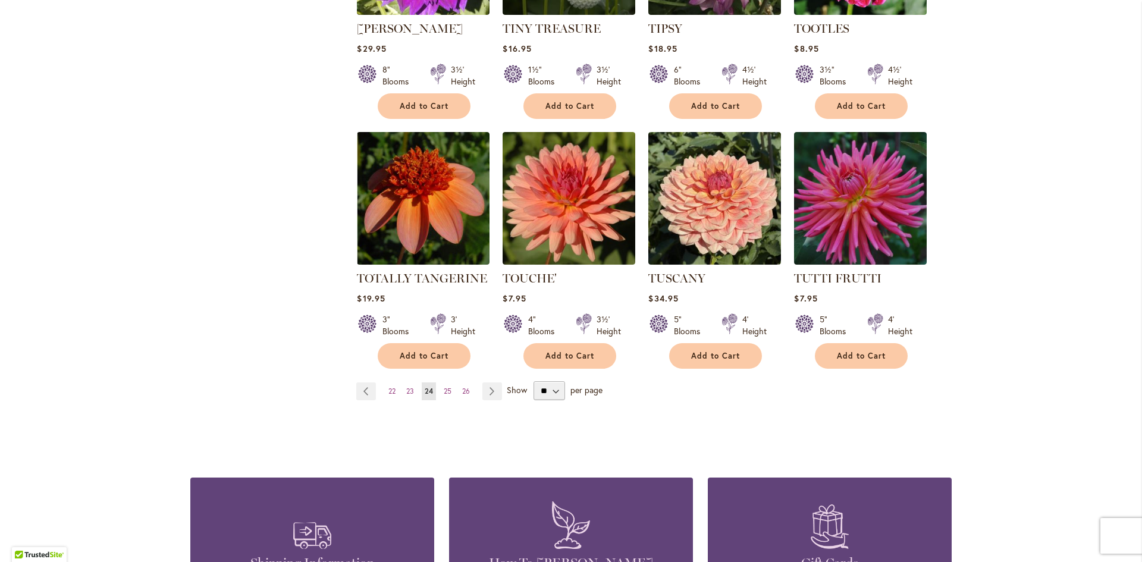
scroll to position [952, 0]
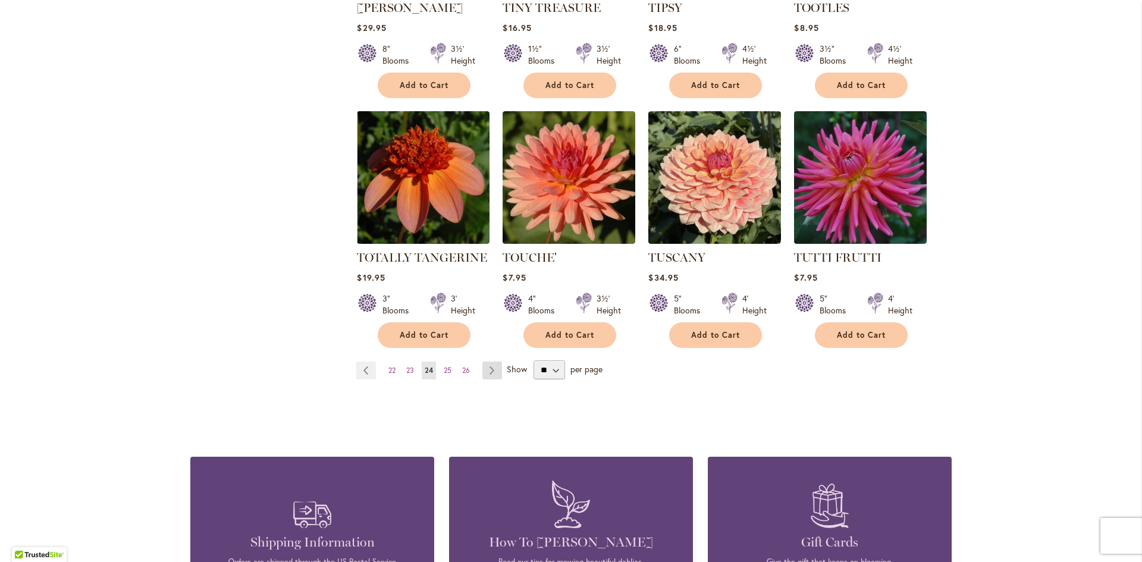
click at [485, 362] on link "Page Next" at bounding box center [492, 371] width 20 height 18
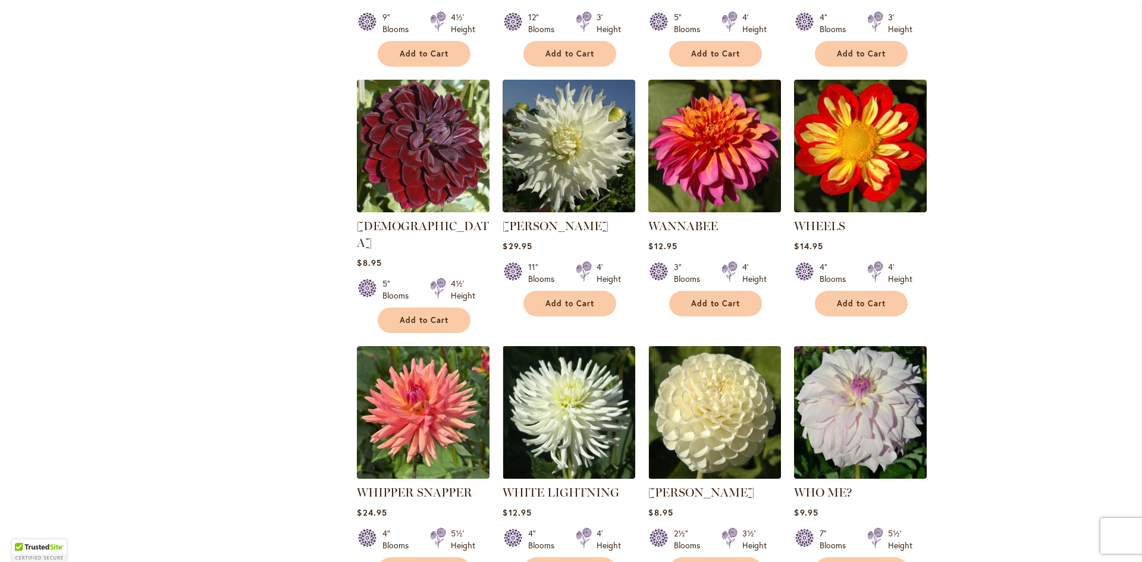
scroll to position [1011, 0]
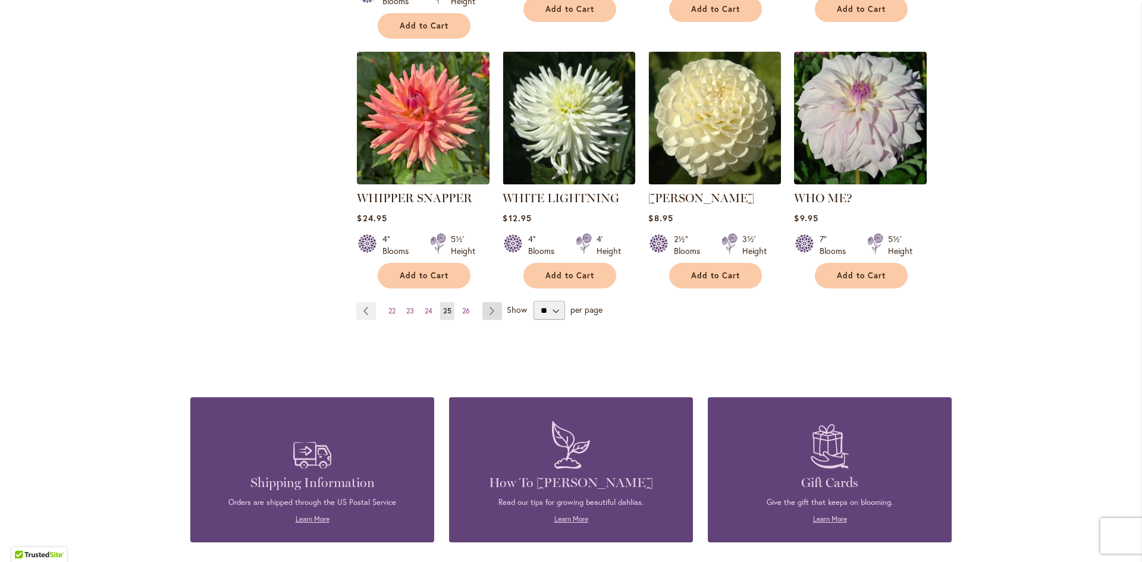
click at [485, 302] on link "Page Next" at bounding box center [492, 311] width 20 height 18
